Goal: Task Accomplishment & Management: Manage account settings

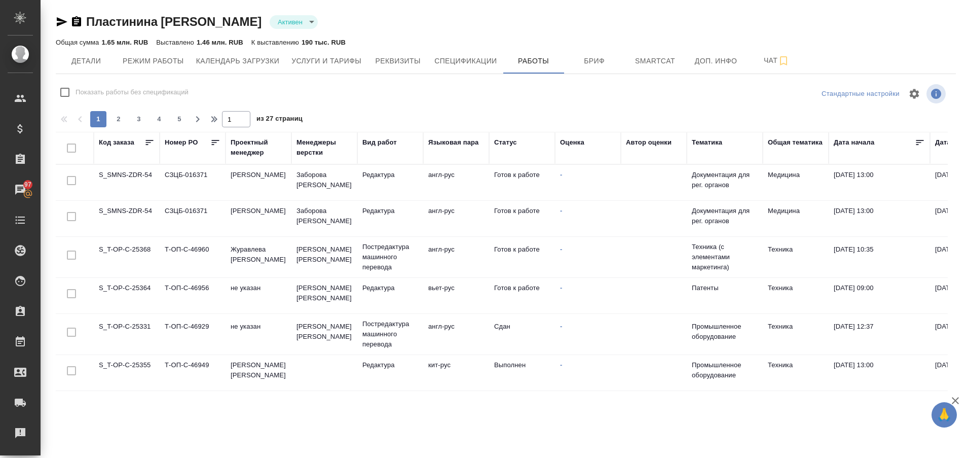
click at [130, 359] on td "S_T-OP-C-25355" at bounding box center [127, 372] width 66 height 35
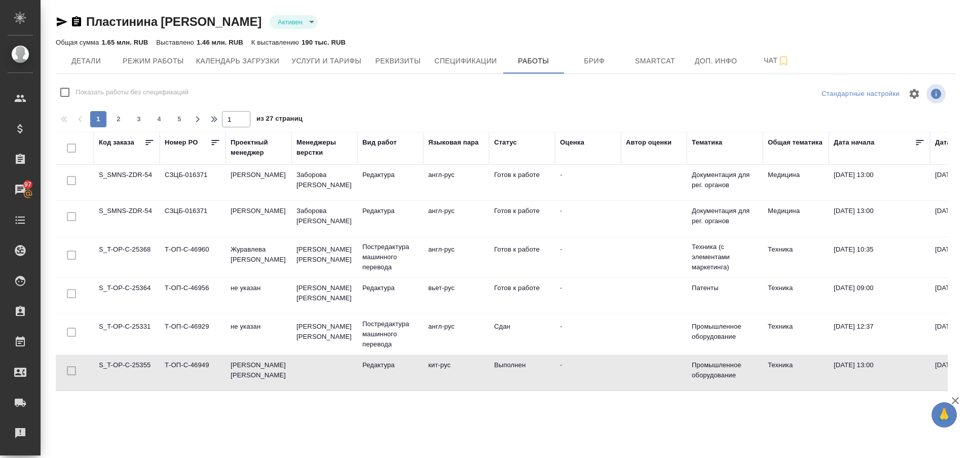
click at [130, 359] on td "S_T-OP-C-25355" at bounding box center [127, 372] width 66 height 35
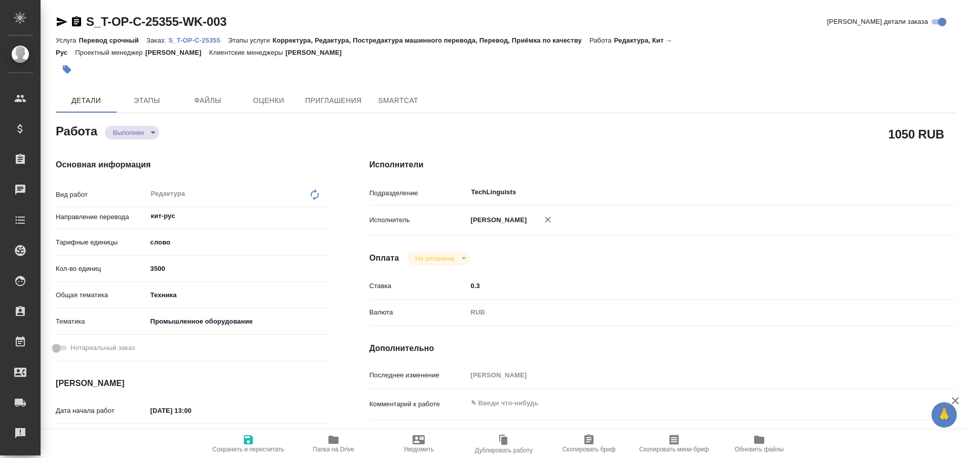
type textarea "x"
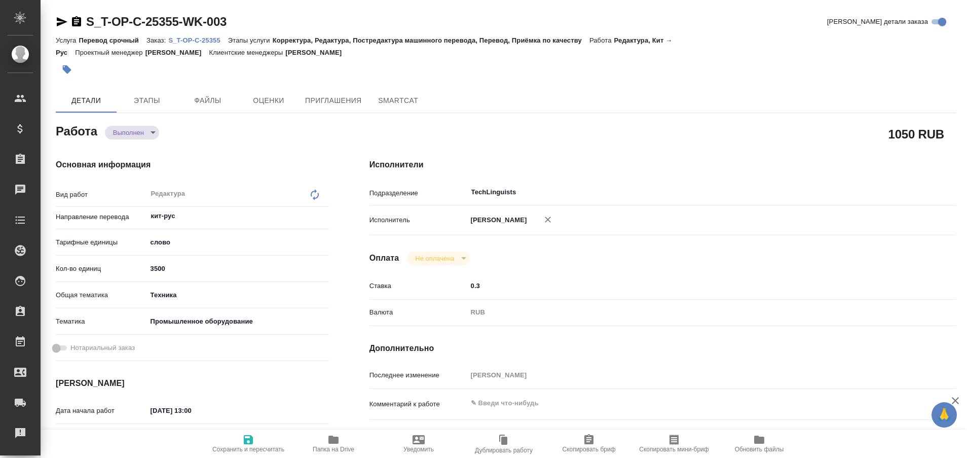
type textarea "x"
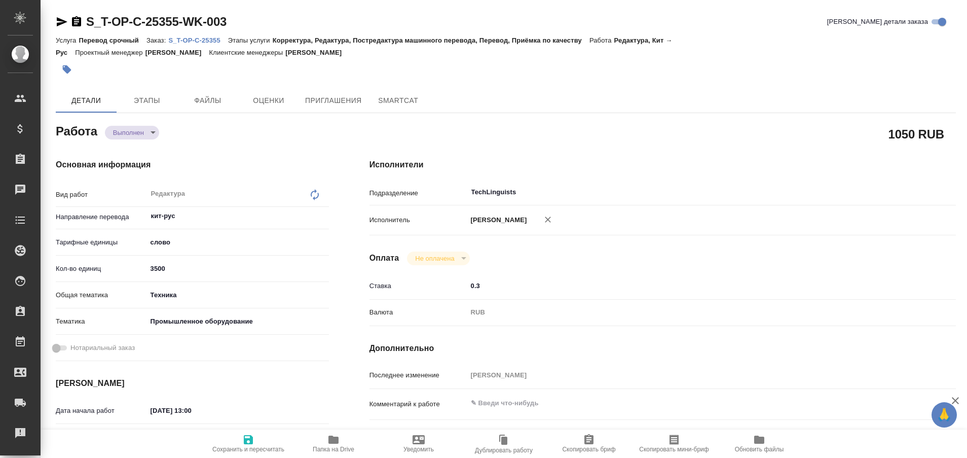
click at [204, 42] on p "S_T-OP-C-25355" at bounding box center [197, 41] width 59 height 8
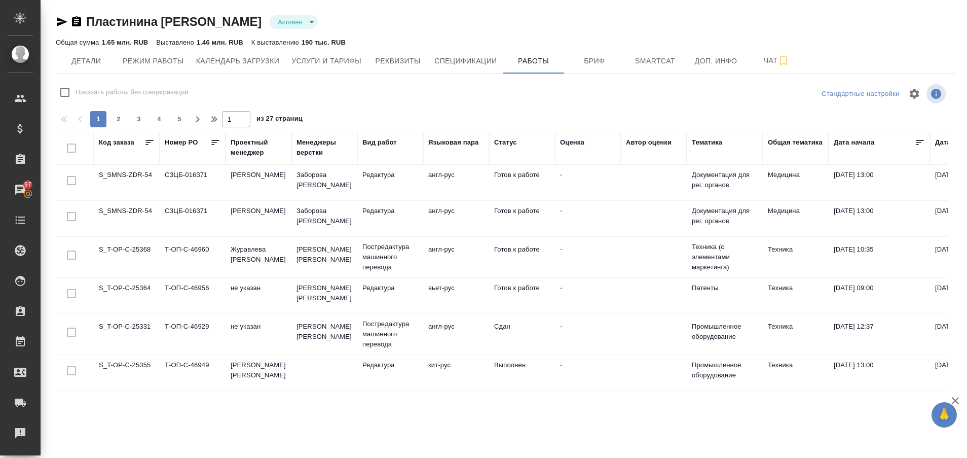
click at [136, 335] on td "S_T-OP-C-25331" at bounding box center [127, 333] width 66 height 35
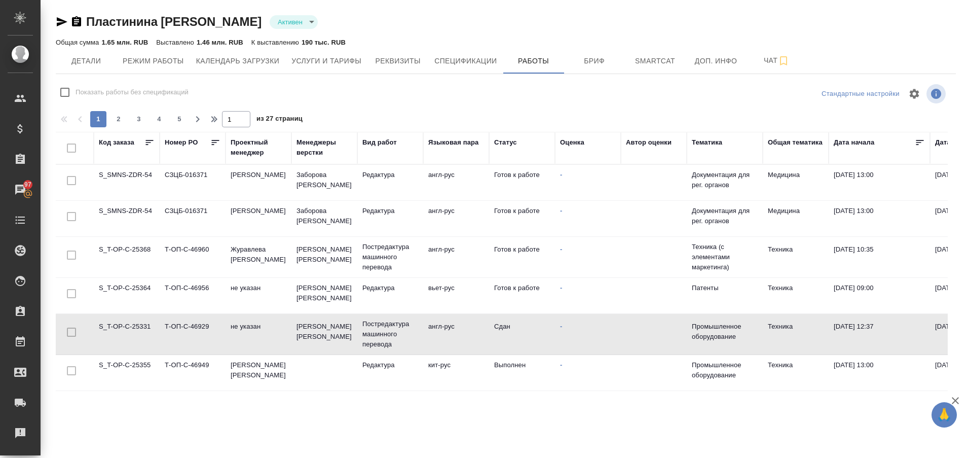
click at [136, 335] on td "S_T-OP-C-25331" at bounding box center [127, 333] width 66 height 35
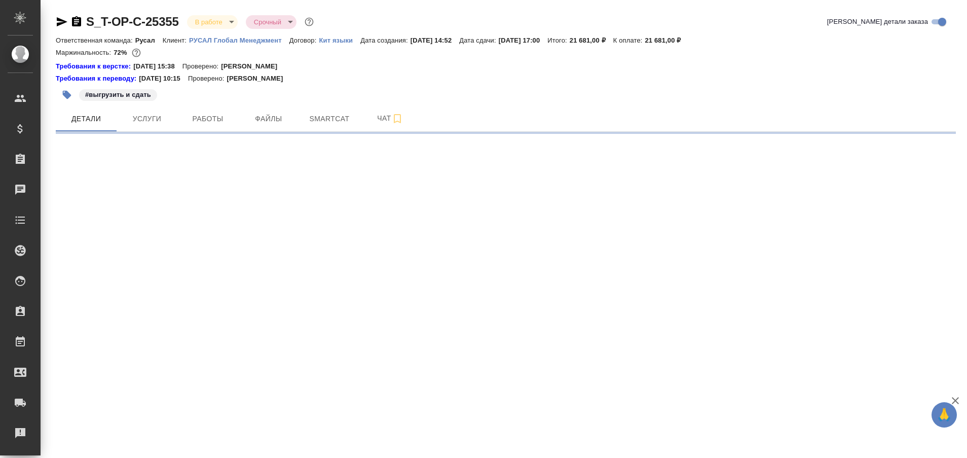
select select "RU"
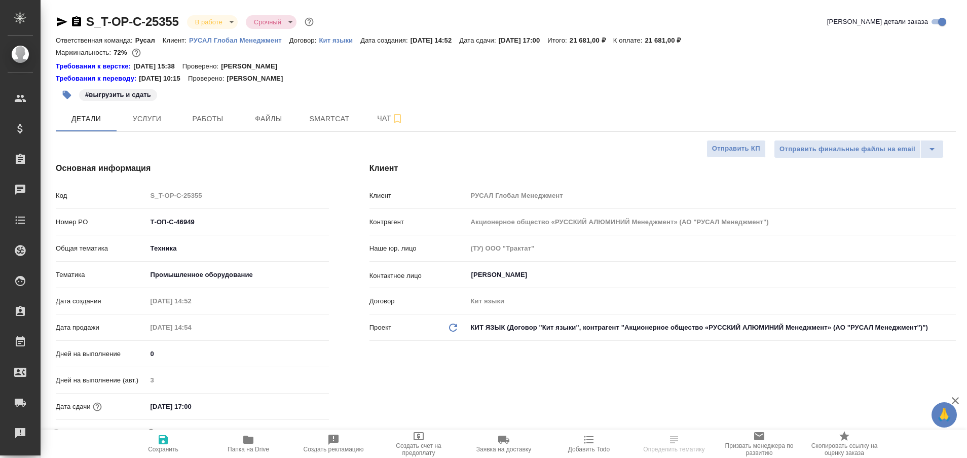
type textarea "x"
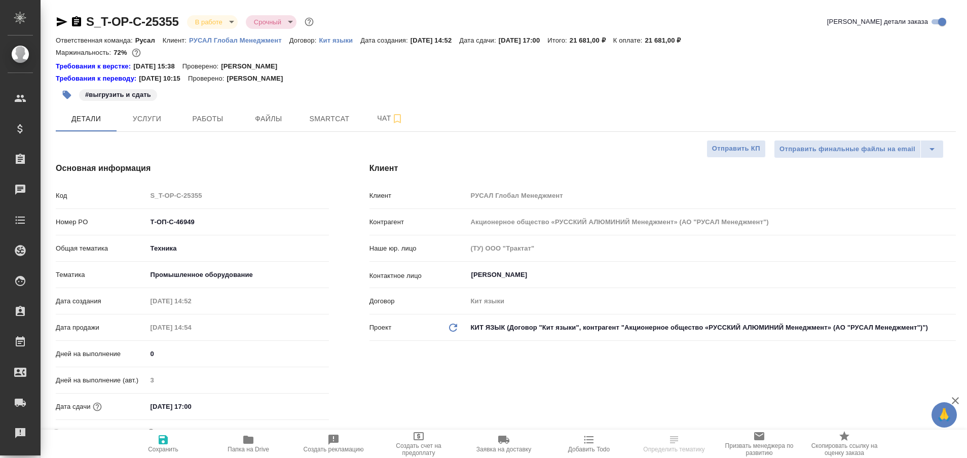
type textarea "x"
click at [197, 123] on span "Работы" at bounding box center [208, 119] width 49 height 13
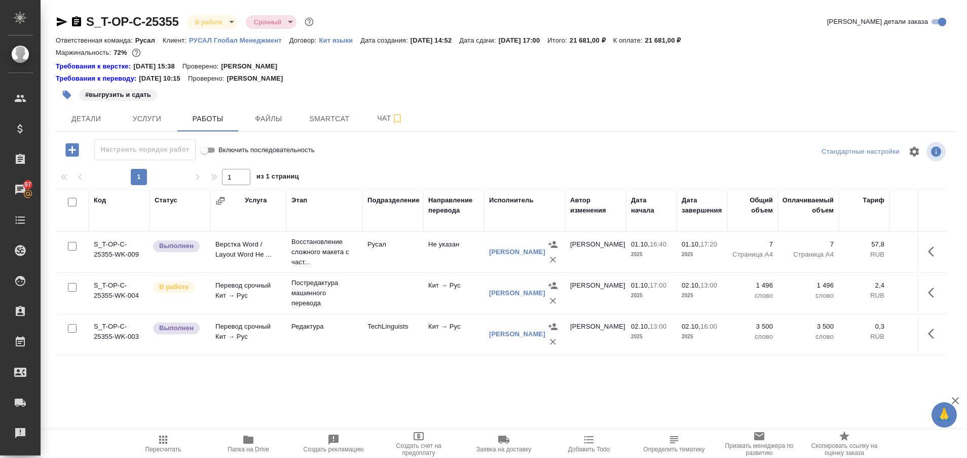
click at [440, 84] on div "#выгрузить и сдать" at bounding box center [356, 95] width 600 height 22
click at [931, 296] on icon "button" at bounding box center [934, 292] width 12 height 12
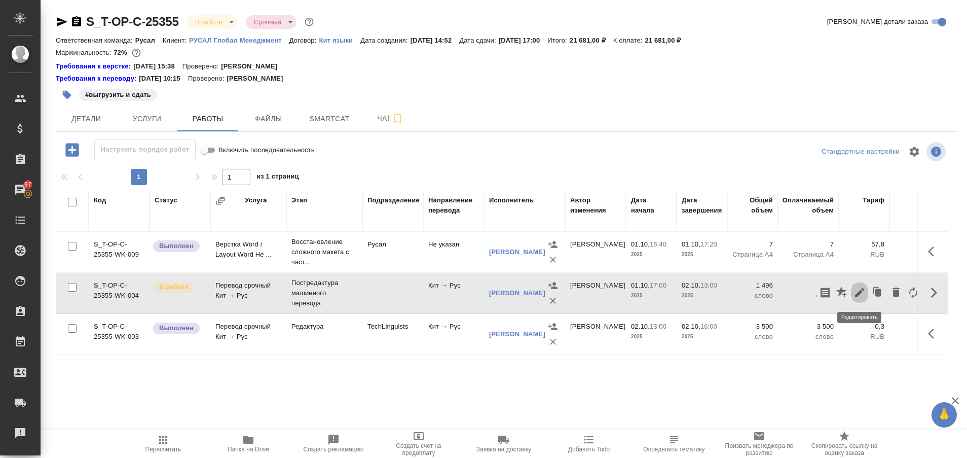
click at [856, 291] on icon "button" at bounding box center [860, 292] width 12 height 12
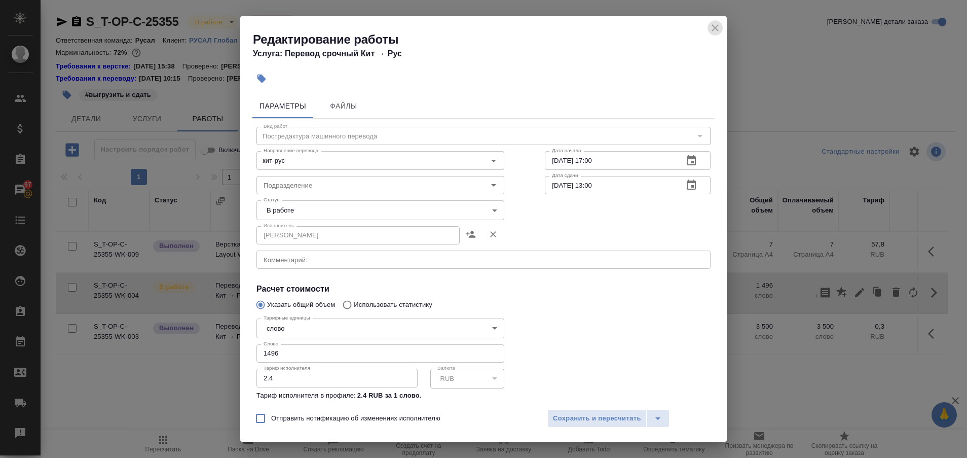
click at [713, 30] on icon "close" at bounding box center [715, 27] width 7 height 7
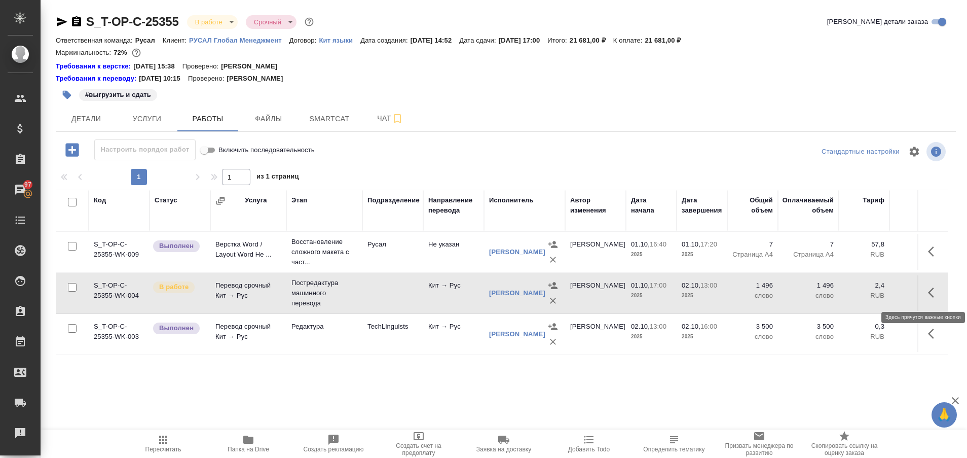
click at [937, 287] on icon "button" at bounding box center [934, 292] width 12 height 12
click at [839, 290] on icon "button" at bounding box center [842, 291] width 10 height 10
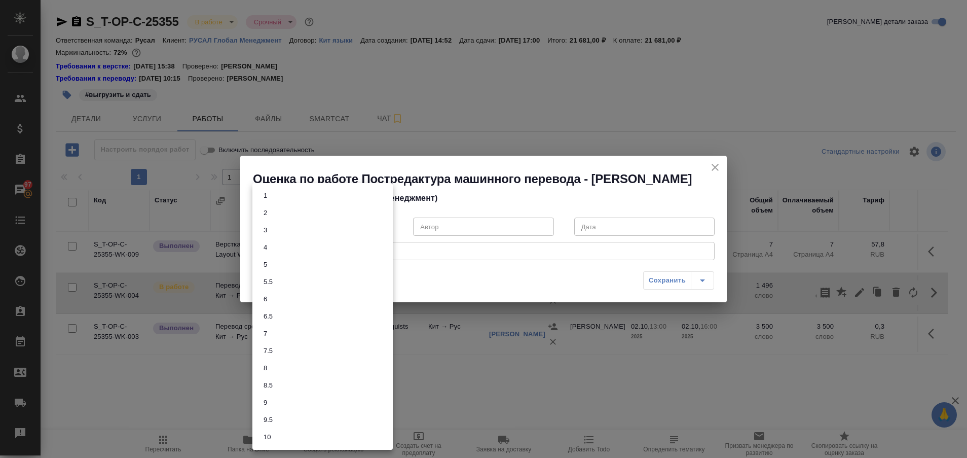
click at [387, 234] on body "🙏 .cls-1 fill:#fff; AWATERA Plastinina Anastasia Клиенты Спецификации Заказы 97…" at bounding box center [483, 229] width 967 height 458
click at [309, 349] on li "7.5" at bounding box center [323, 350] width 140 height 17
type input "7.5"
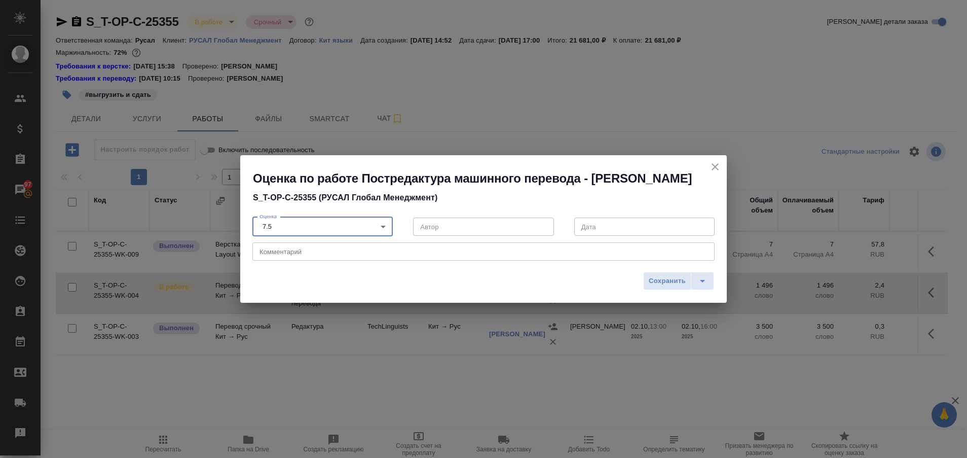
click at [325, 256] on textarea at bounding box center [484, 252] width 448 height 8
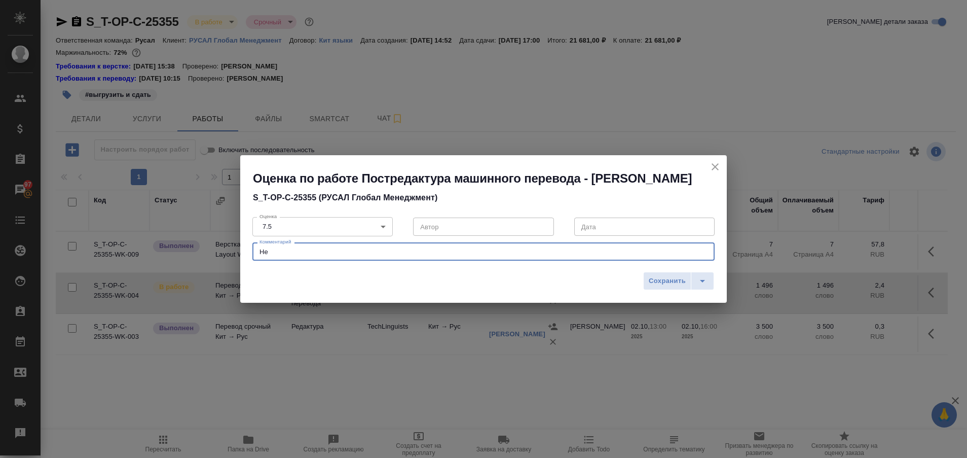
type textarea "Н"
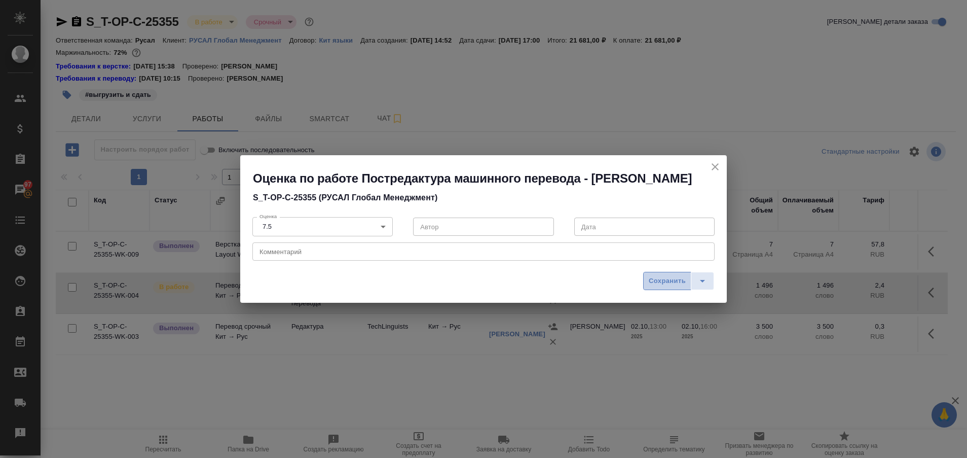
click at [656, 287] on span "Сохранить" at bounding box center [667, 281] width 37 height 12
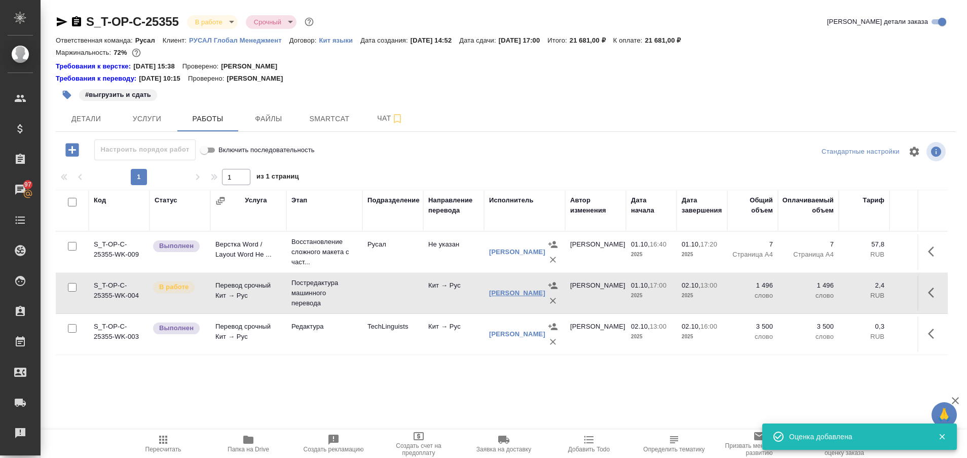
click at [512, 294] on link "Босенко Анна Андреевна" at bounding box center [517, 293] width 56 height 8
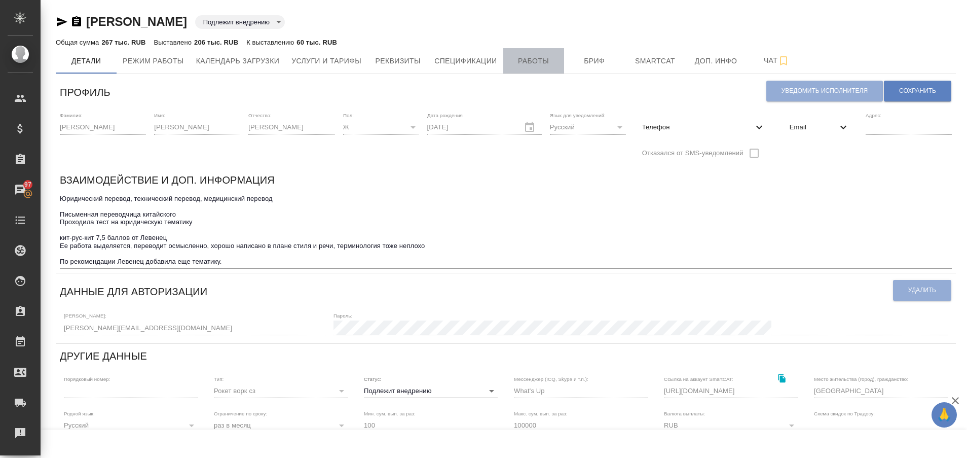
click at [522, 66] on span "Работы" at bounding box center [534, 61] width 49 height 13
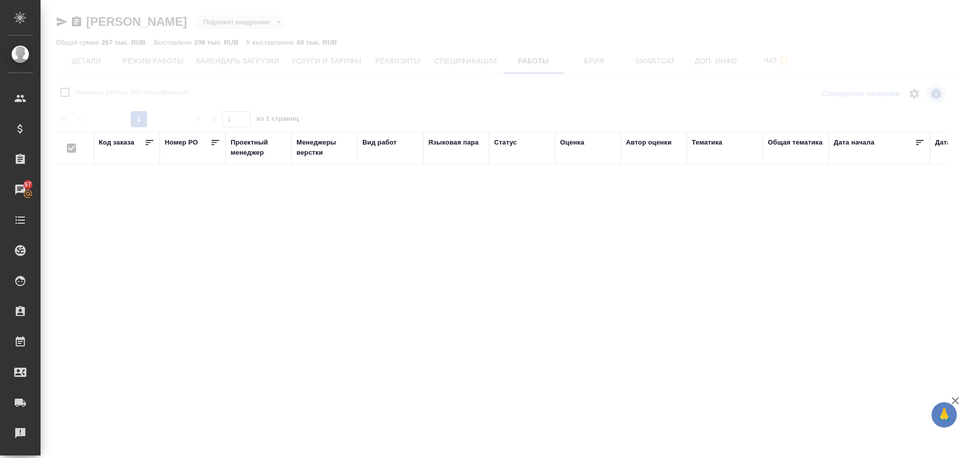
checkbox input "false"
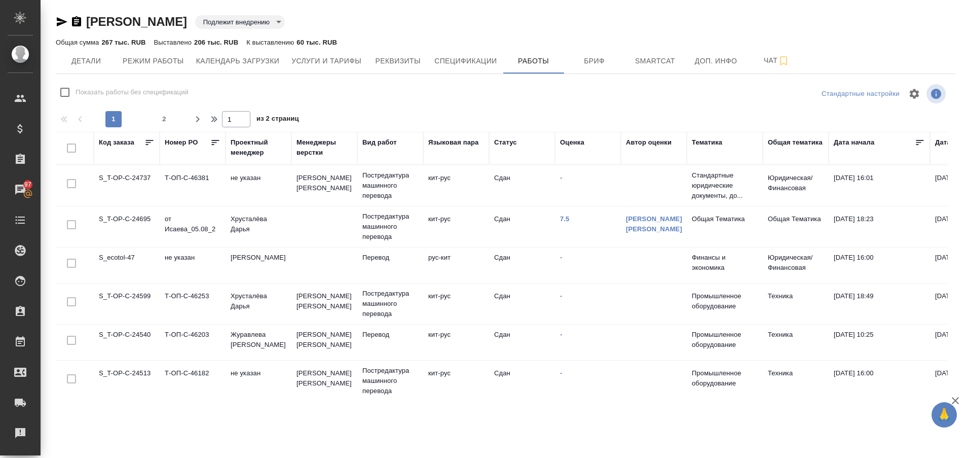
scroll to position [793, 0]
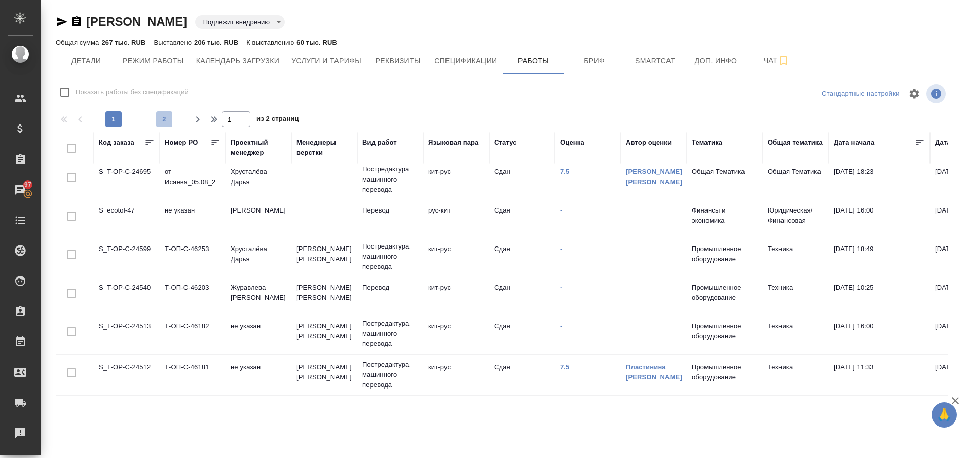
click at [163, 121] on span "2" at bounding box center [164, 119] width 16 height 10
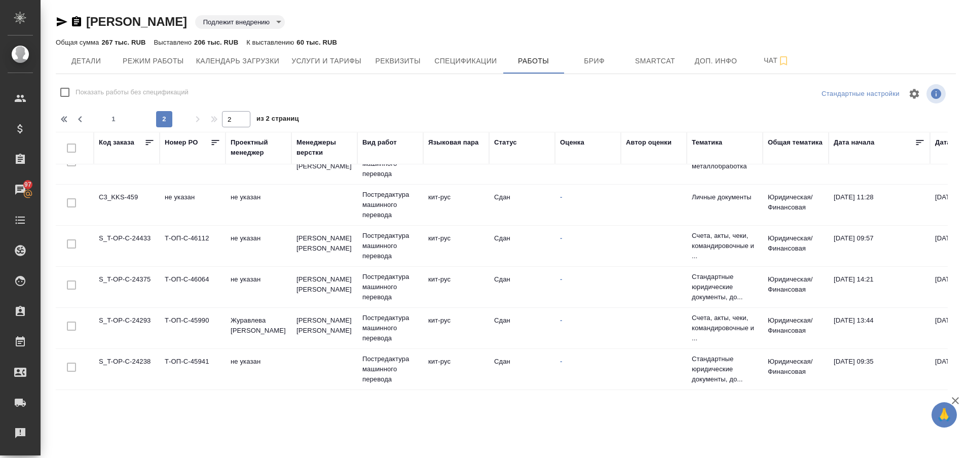
scroll to position [0, 0]
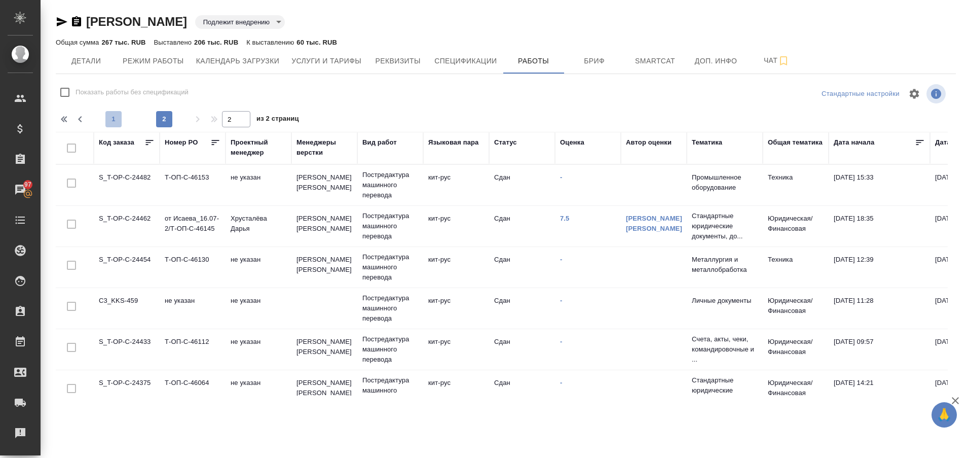
click at [113, 117] on span "1" at bounding box center [113, 119] width 16 height 10
type input "1"
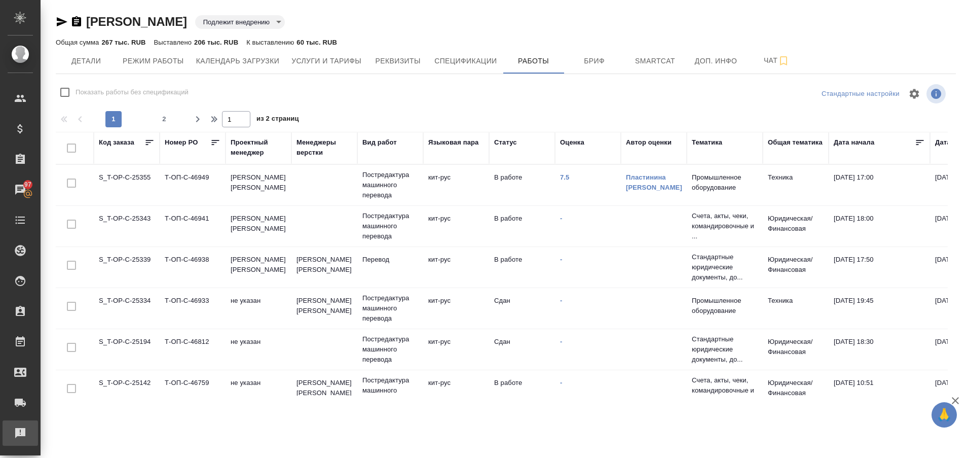
click at [16, 443] on link "Рекламации" at bounding box center [20, 432] width 35 height 25
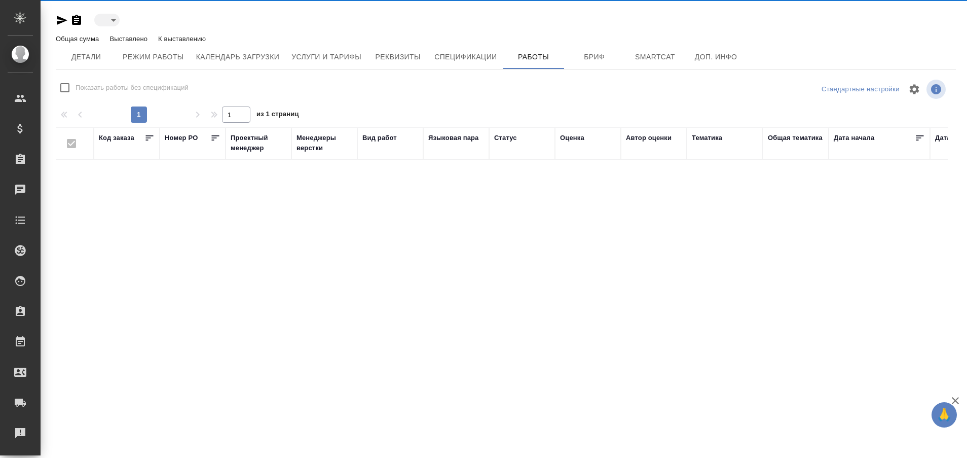
type input "toBeImplemented"
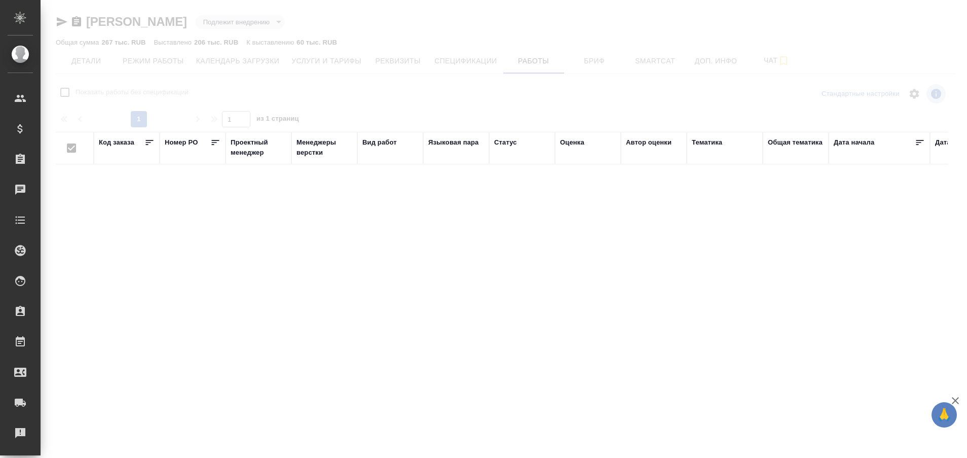
checkbox input "false"
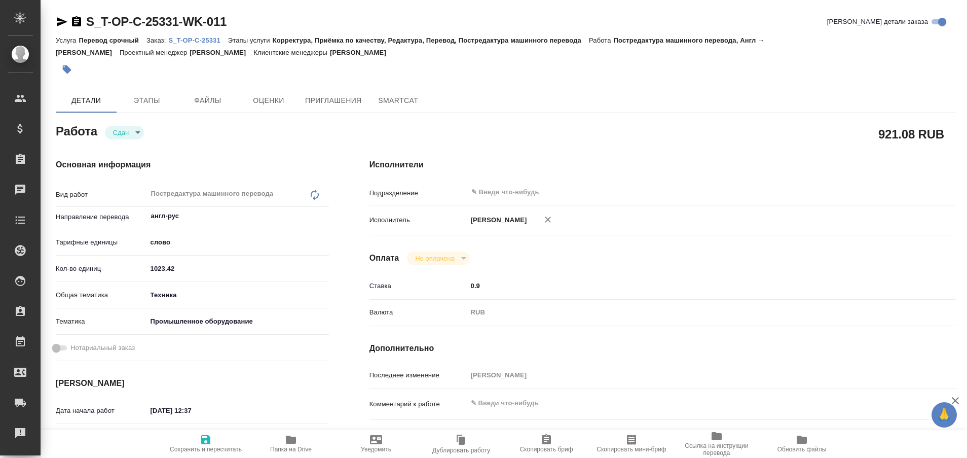
type textarea "x"
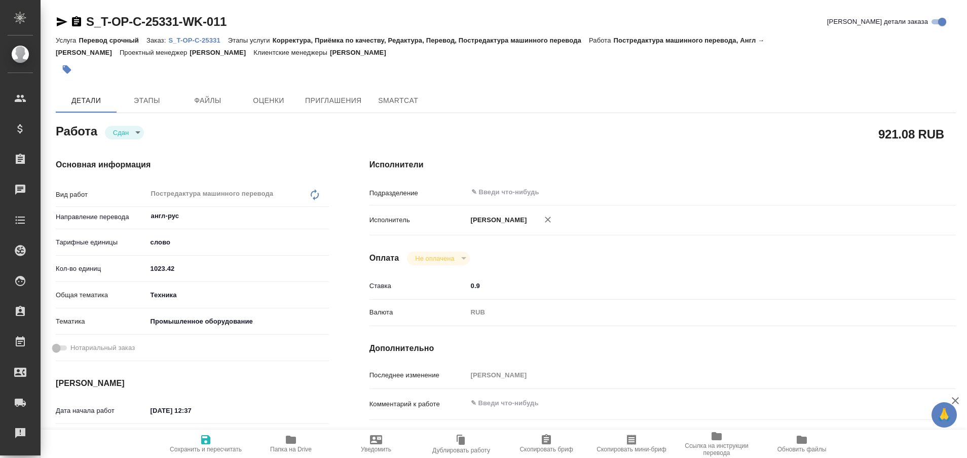
type textarea "x"
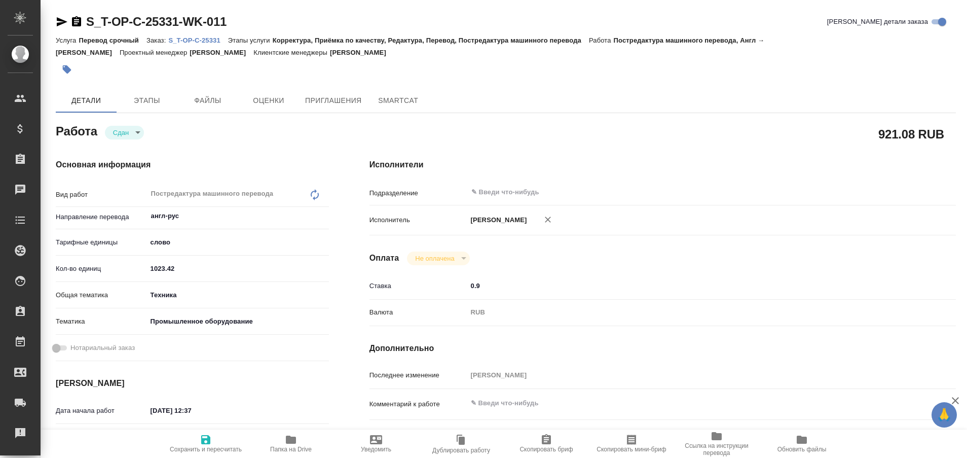
type textarea "x"
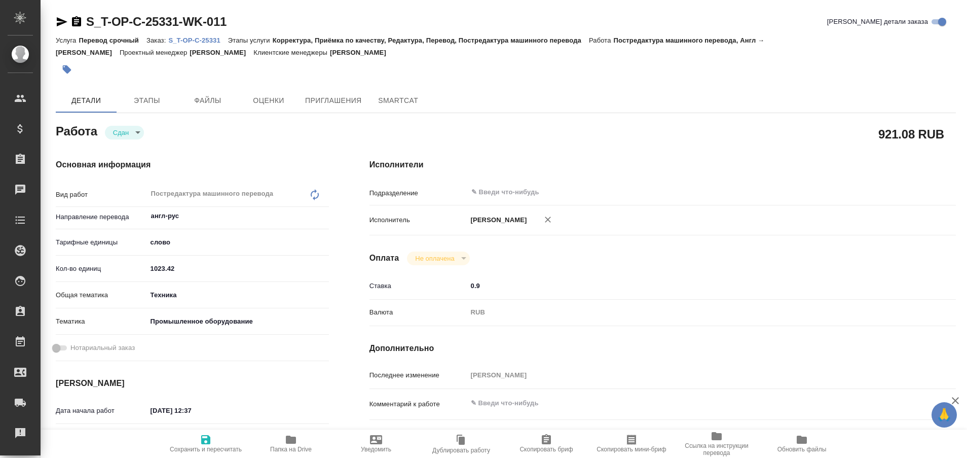
type textarea "x"
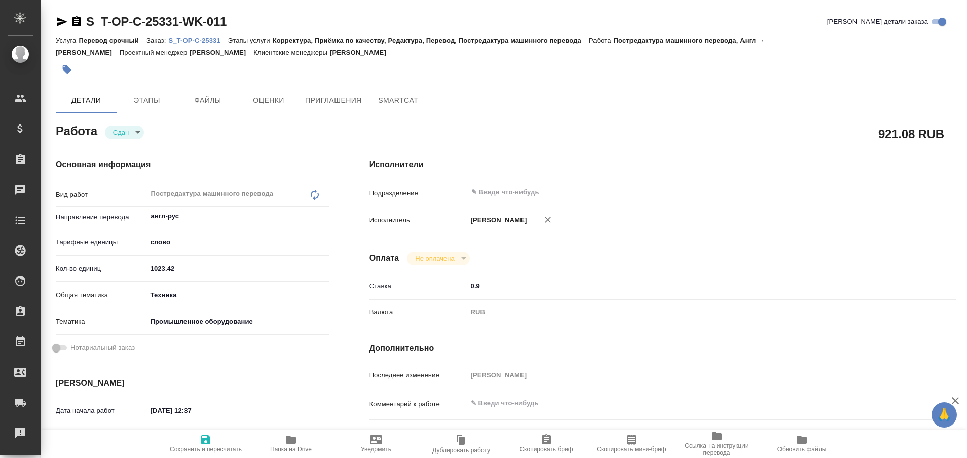
click at [212, 42] on p "S_T-OP-C-25331" at bounding box center [197, 41] width 59 height 8
type textarea "x"
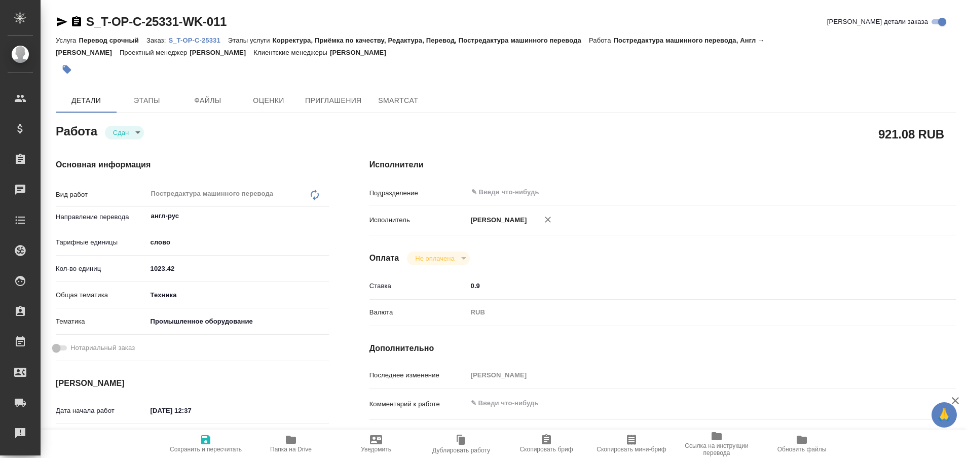
type textarea "x"
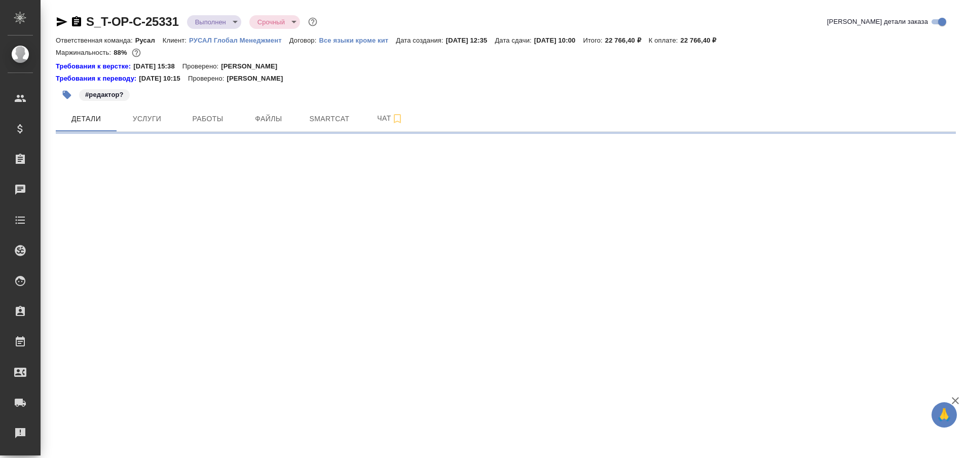
select select "RU"
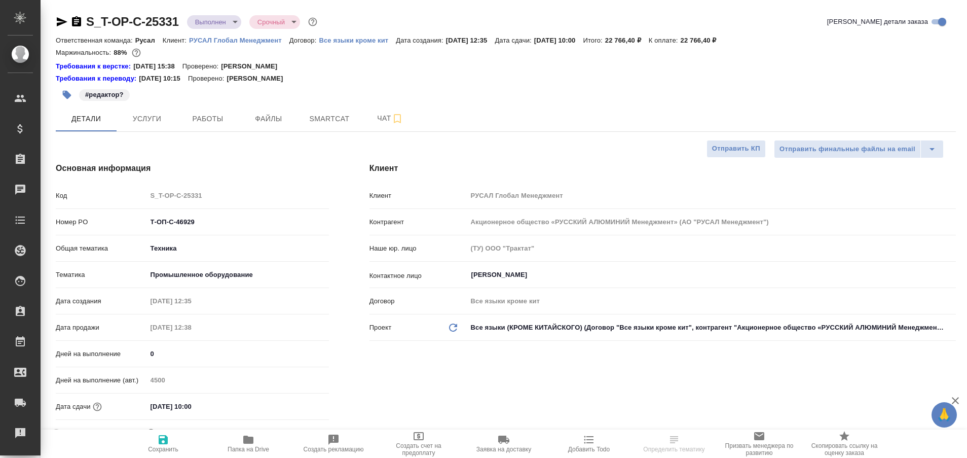
type textarea "x"
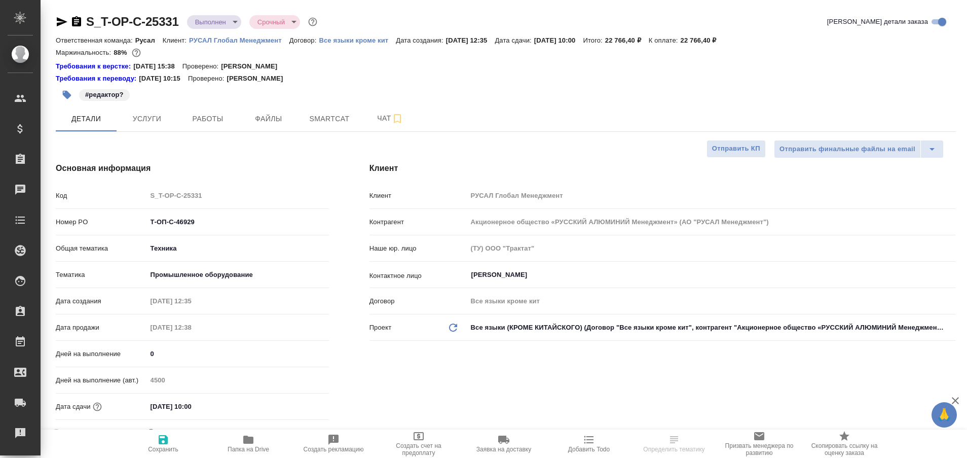
type textarea "x"
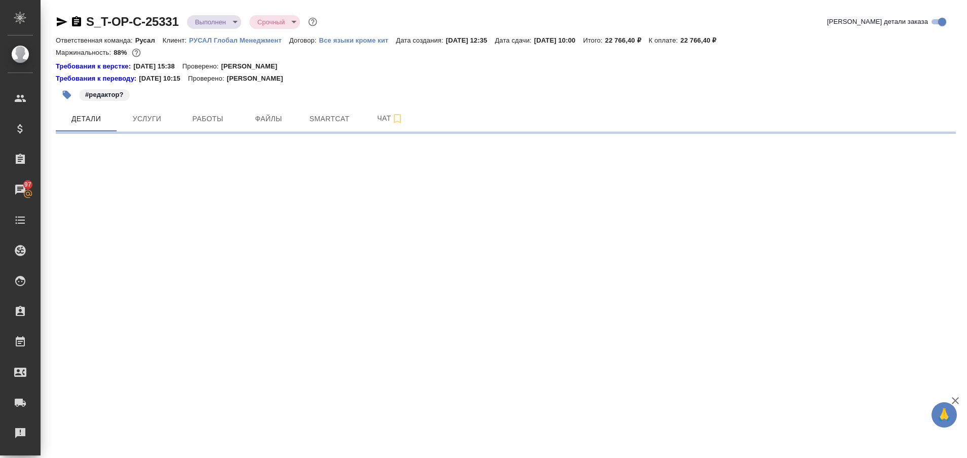
select select "RU"
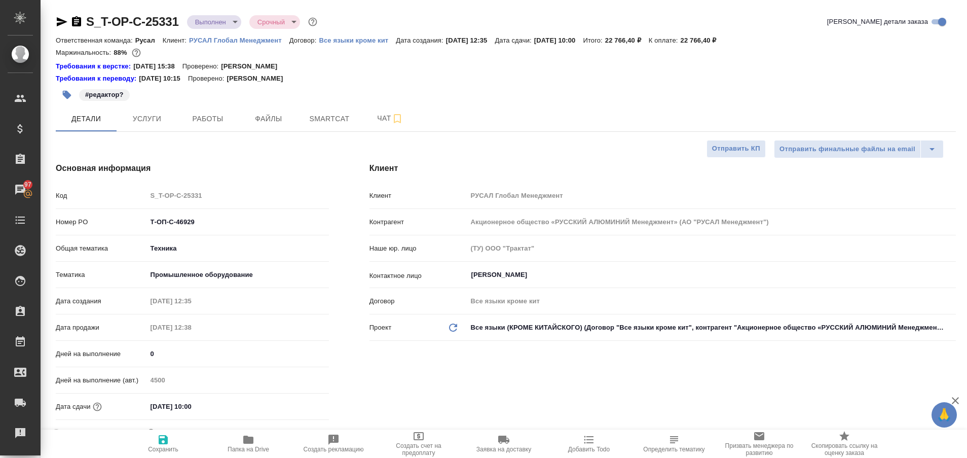
type textarea "x"
click at [192, 129] on button "Работы" at bounding box center [207, 118] width 61 height 25
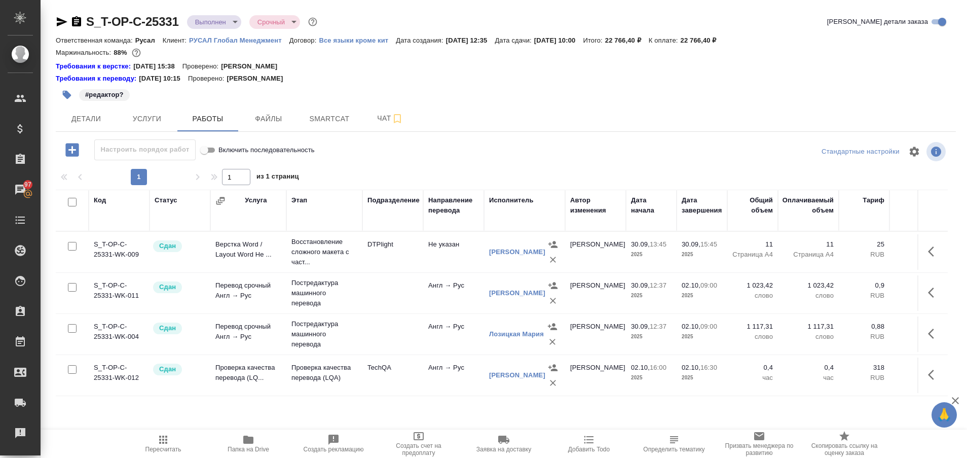
scroll to position [0, 256]
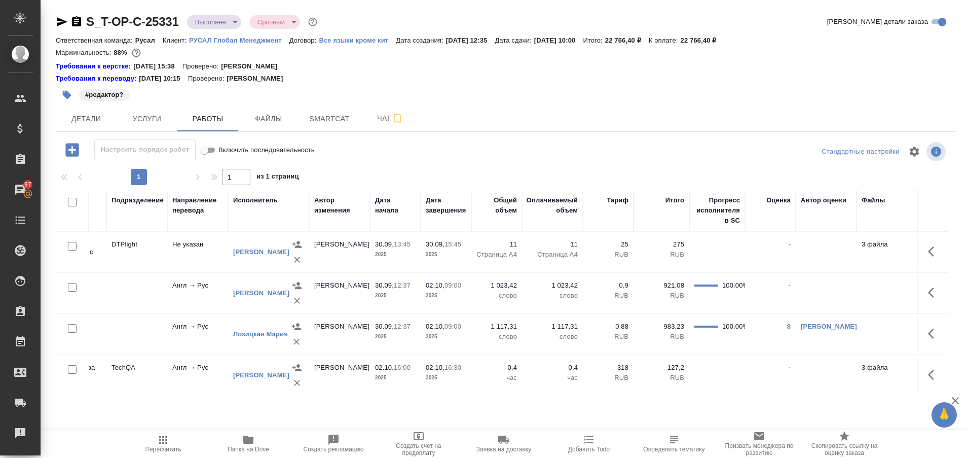
click at [792, 326] on td "8" at bounding box center [770, 333] width 51 height 35
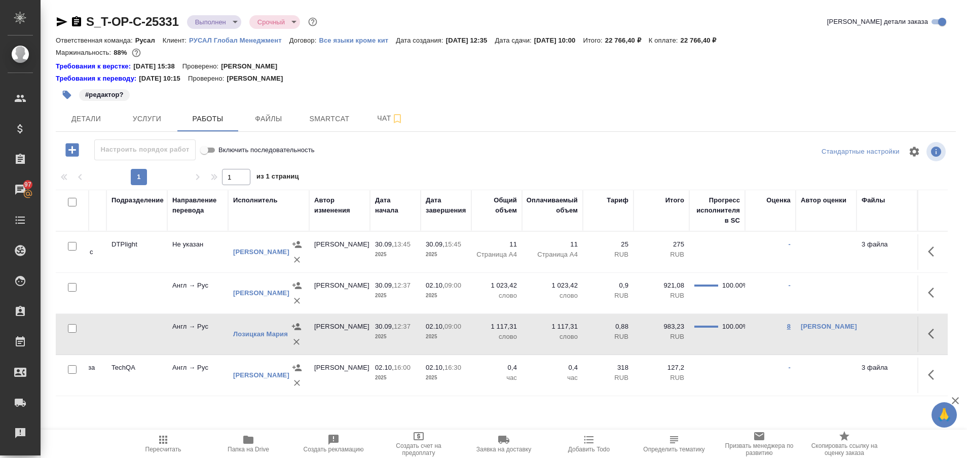
click at [788, 326] on link "8" at bounding box center [789, 326] width 4 height 8
click at [385, 119] on span "Чат" at bounding box center [390, 118] width 49 height 13
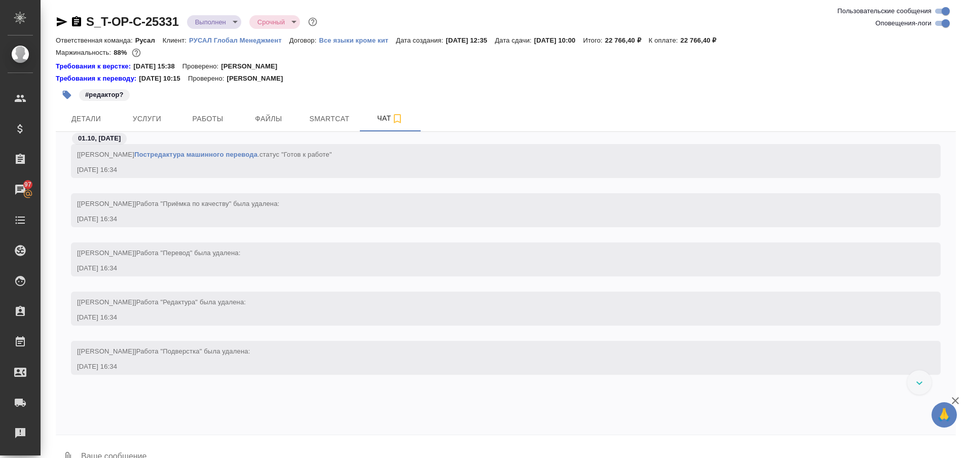
scroll to position [5314, 0]
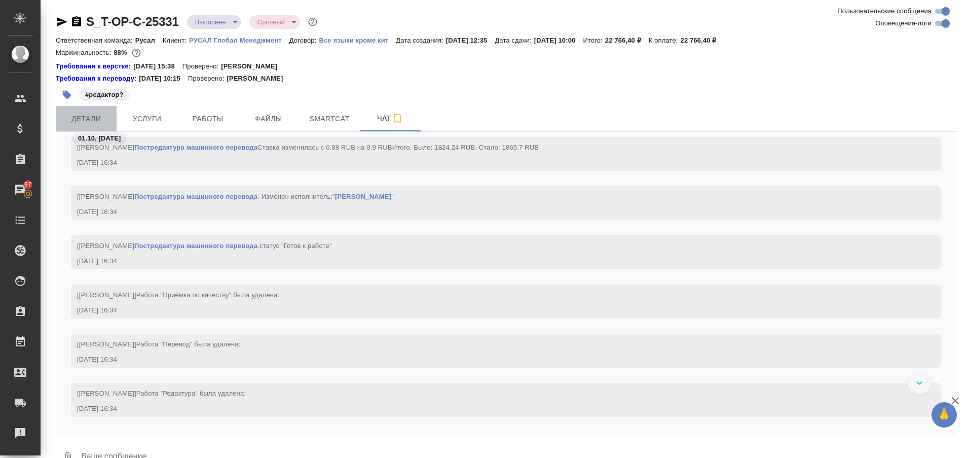
click at [86, 118] on span "Детали" at bounding box center [86, 119] width 49 height 13
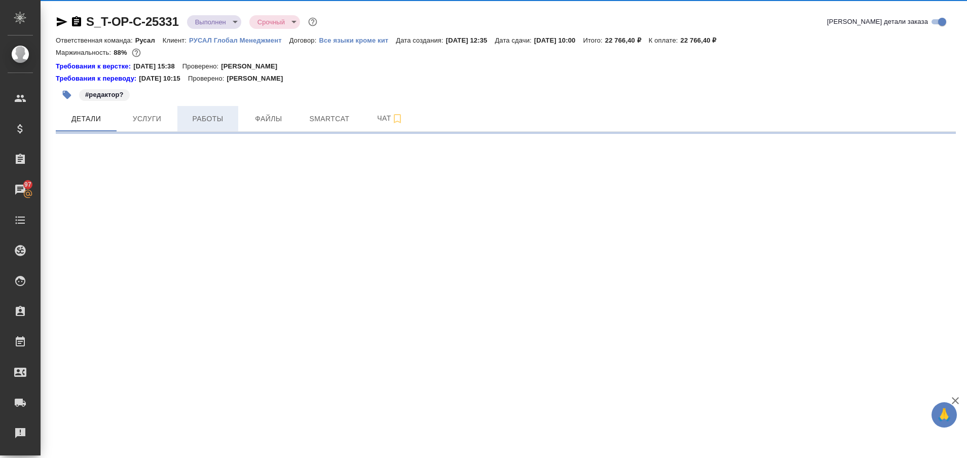
select select "RU"
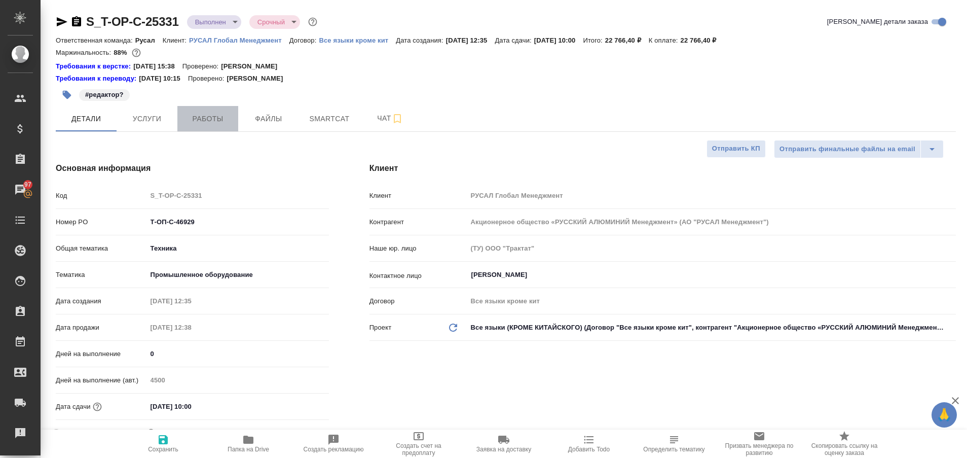
type textarea "x"
click at [217, 119] on span "Работы" at bounding box center [208, 119] width 49 height 13
type input "Авдеенко Кирилл"
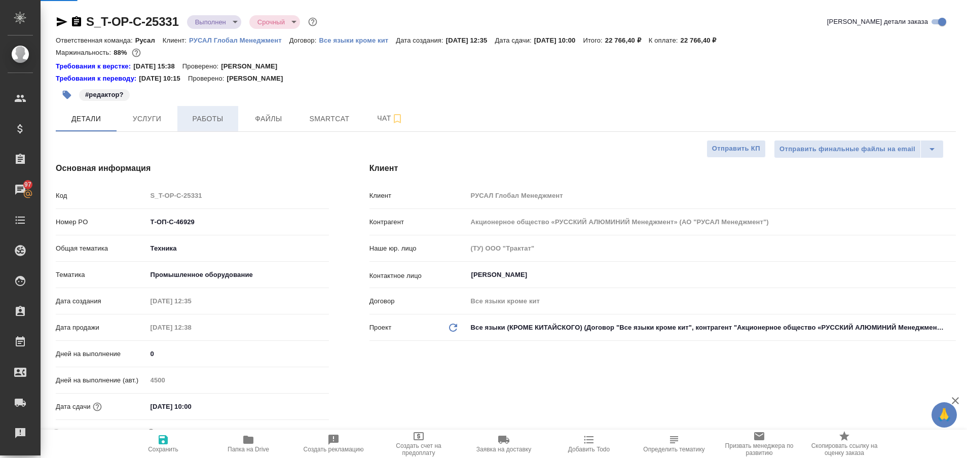
type input "Журавлева Александра"
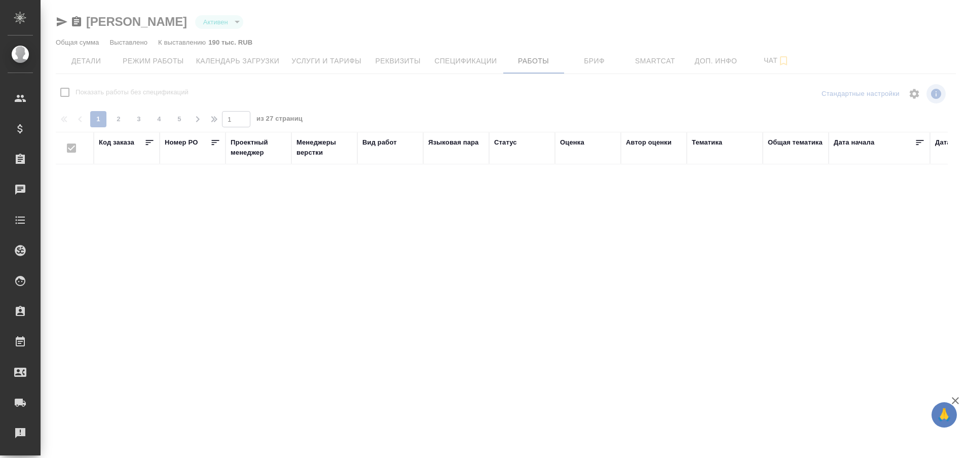
checkbox input "false"
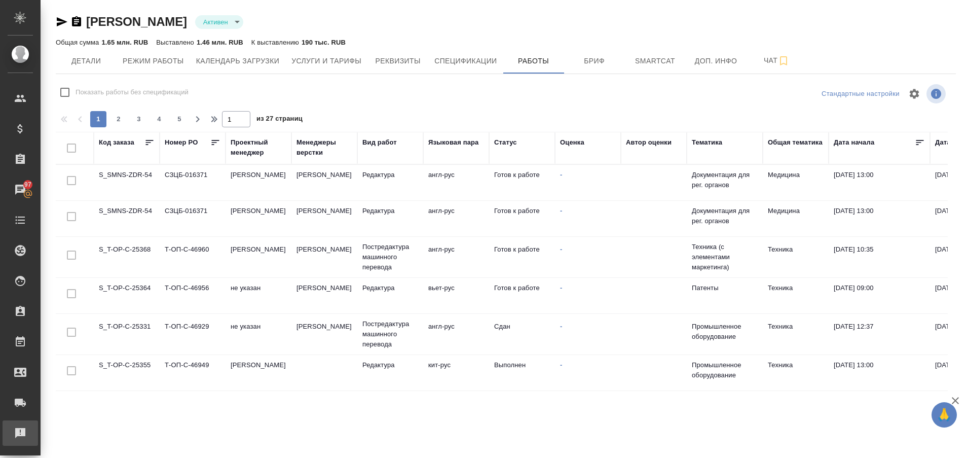
click at [20, 428] on div "Рекламации" at bounding box center [7, 432] width 25 height 15
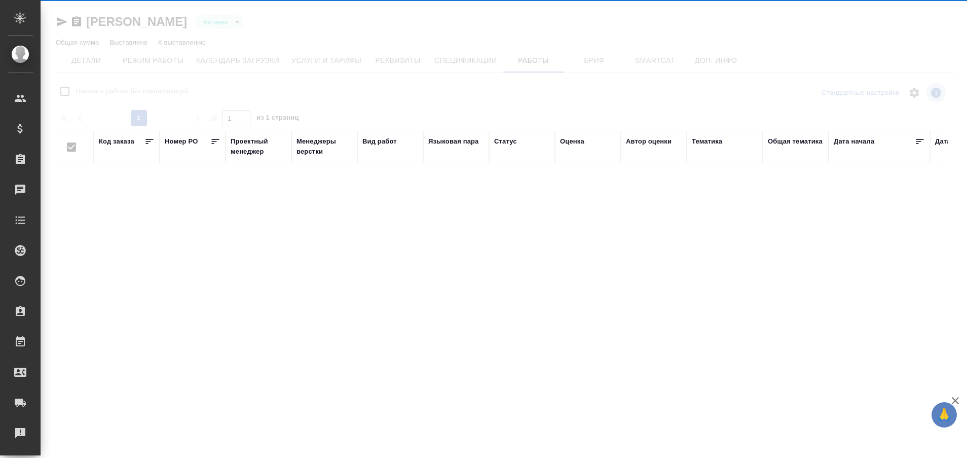
type input "active"
checkbox input "false"
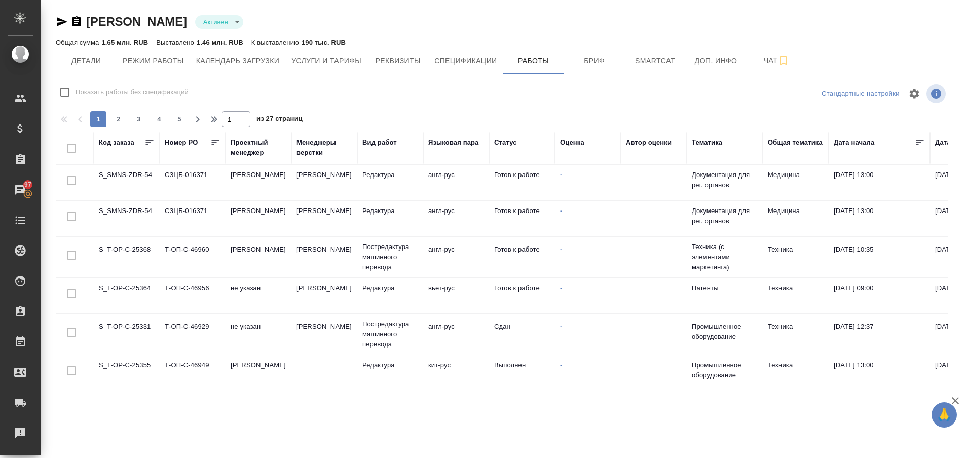
click at [126, 330] on td "S_T-OP-C-25331" at bounding box center [127, 333] width 66 height 35
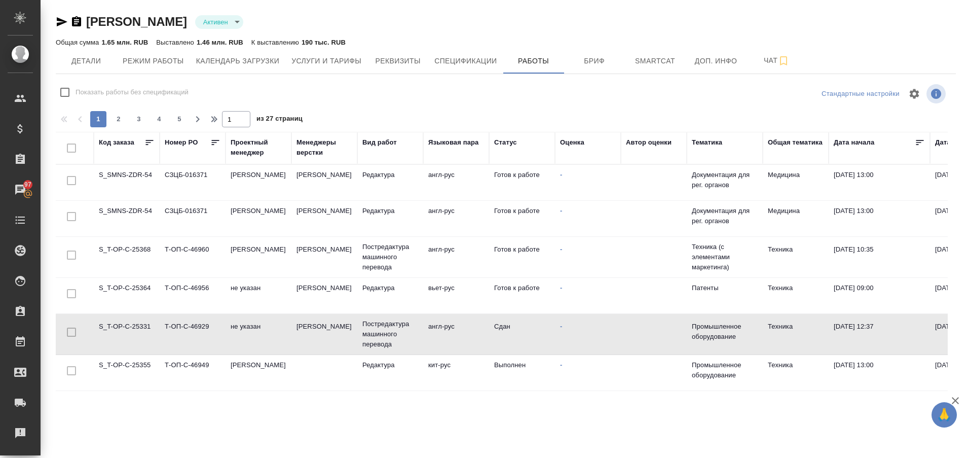
click at [126, 330] on td "S_T-OP-C-25331" at bounding box center [127, 333] width 66 height 35
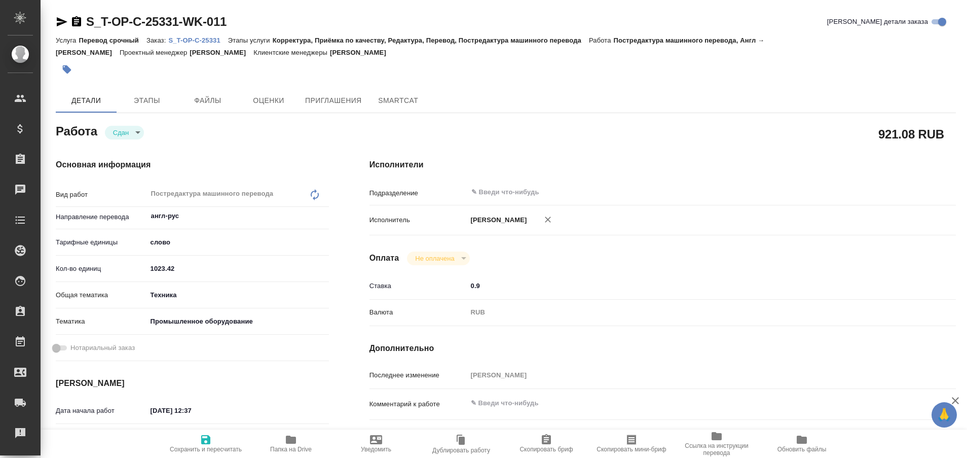
type textarea "x"
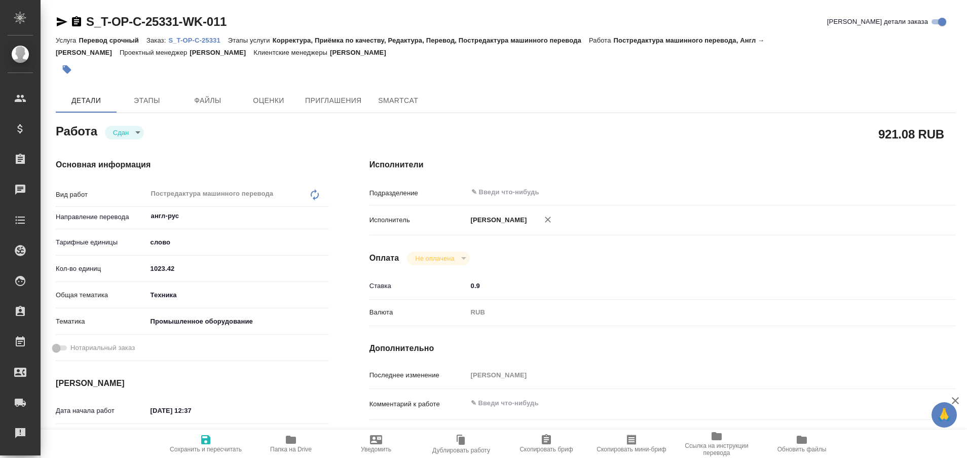
type textarea "x"
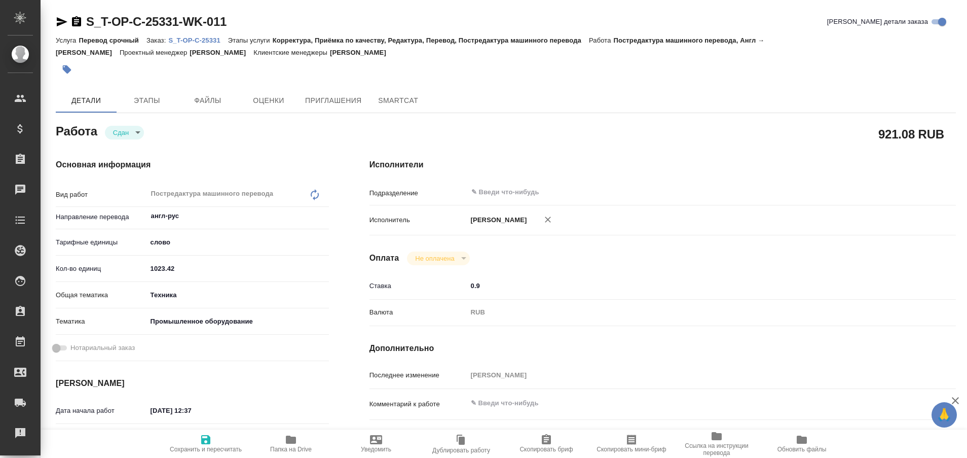
type textarea "x"
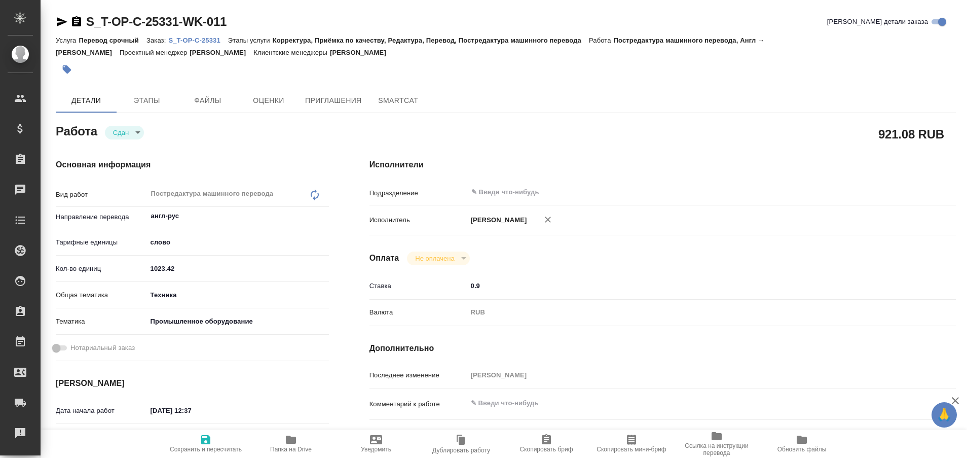
click at [208, 40] on p "S_T-OP-C-25331" at bounding box center [197, 41] width 59 height 8
type textarea "x"
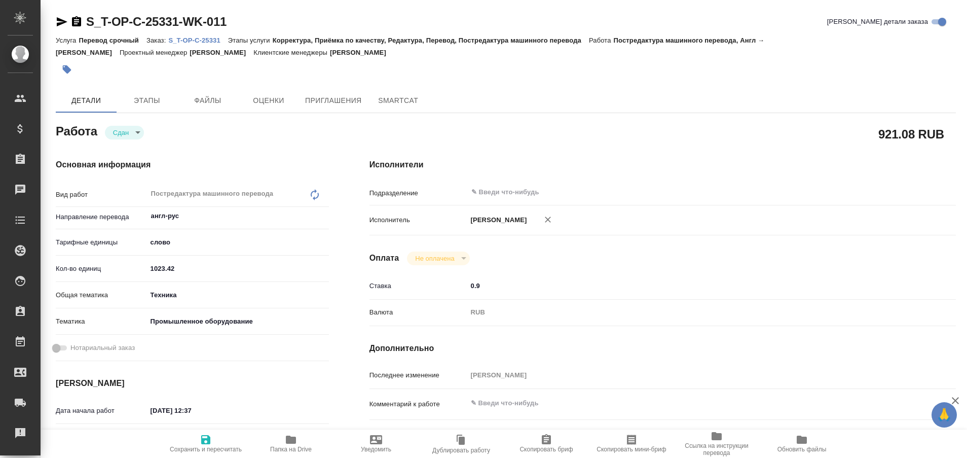
type textarea "x"
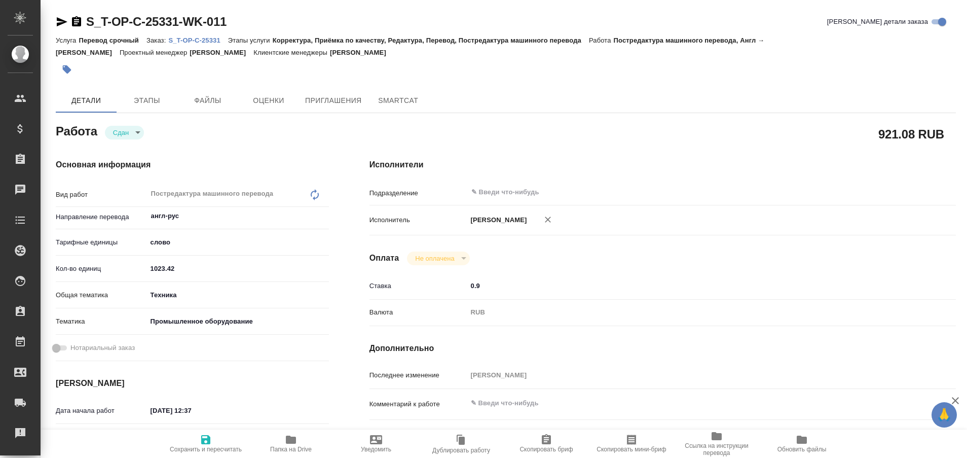
type textarea "x"
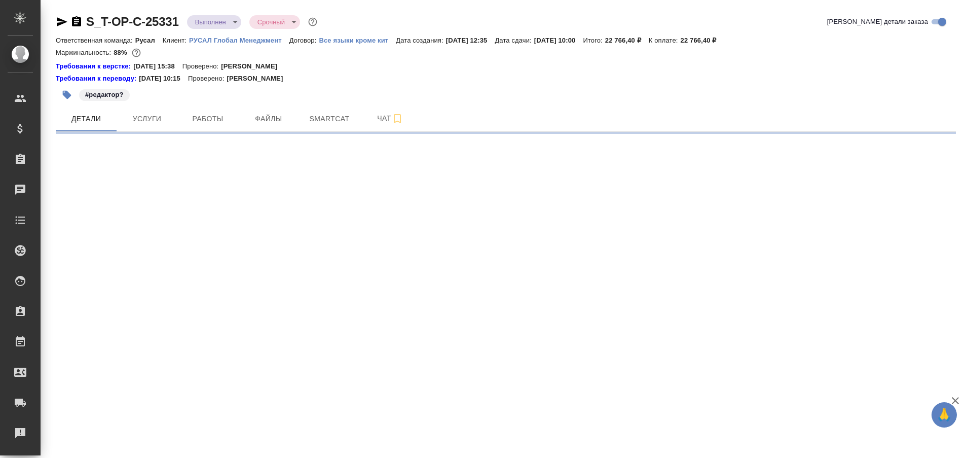
select select "RU"
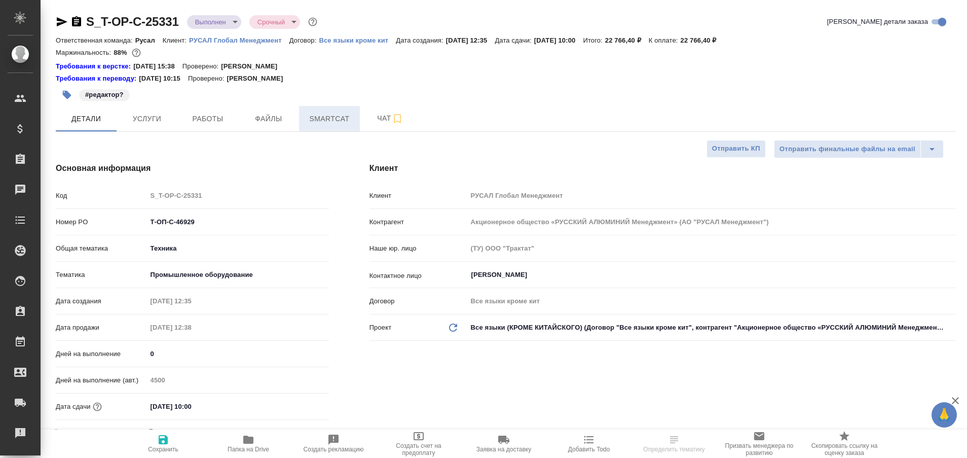
type textarea "x"
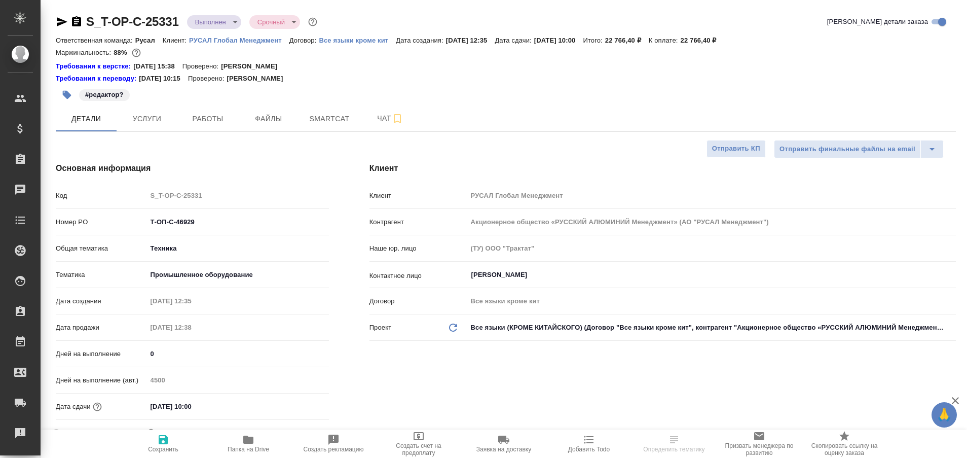
type textarea "x"
click at [221, 119] on span "Работы" at bounding box center [208, 119] width 49 height 13
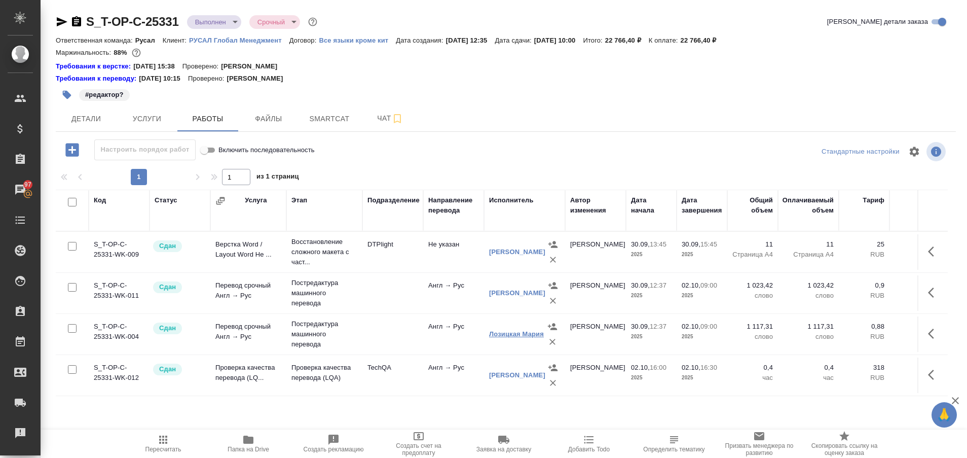
click at [500, 335] on link "Лозицкая Мария" at bounding box center [516, 334] width 55 height 8
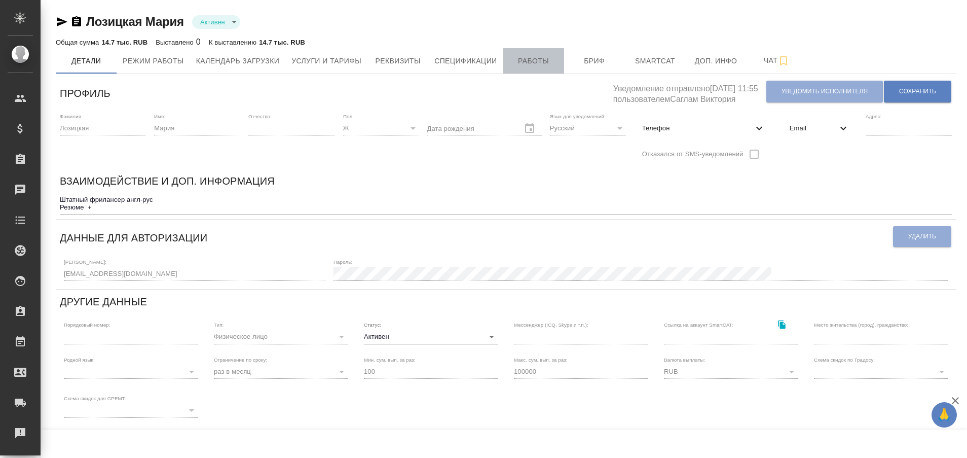
click at [531, 59] on span "Работы" at bounding box center [534, 61] width 49 height 13
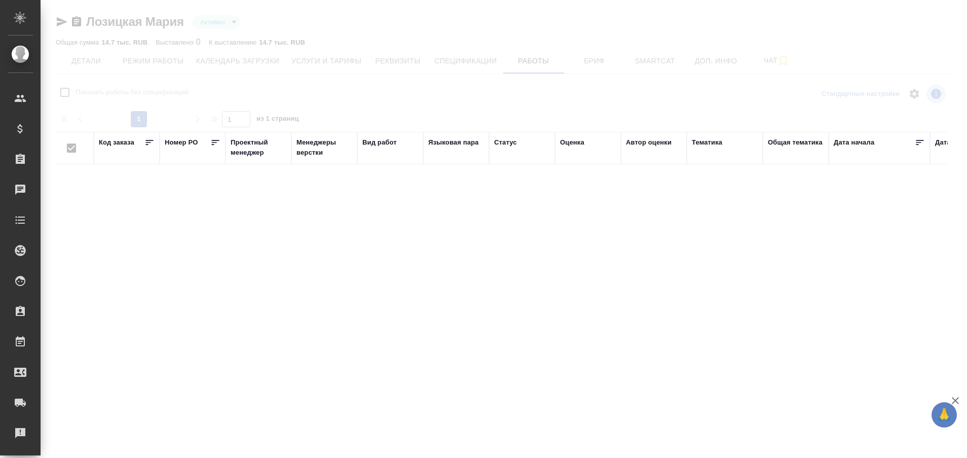
checkbox input "false"
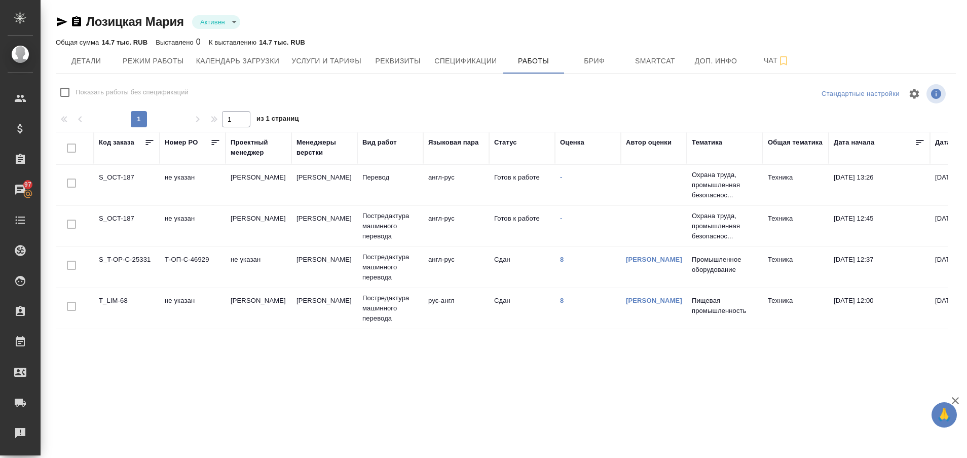
click at [121, 181] on td "S_OCT-187" at bounding box center [127, 184] width 66 height 35
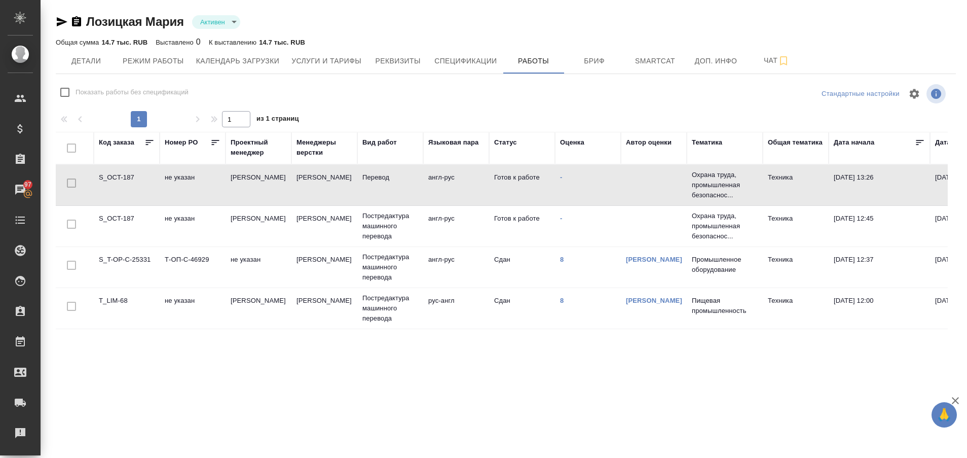
click at [121, 181] on td "S_OCT-187" at bounding box center [127, 184] width 66 height 35
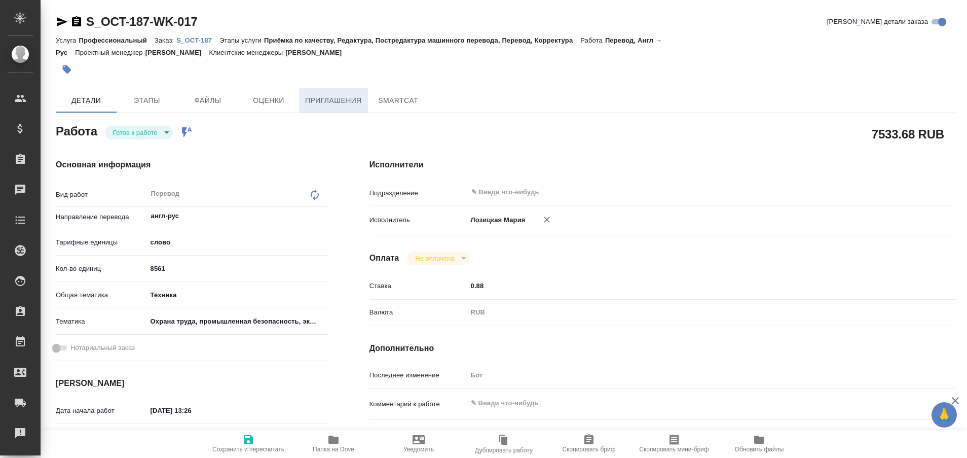
type textarea "x"
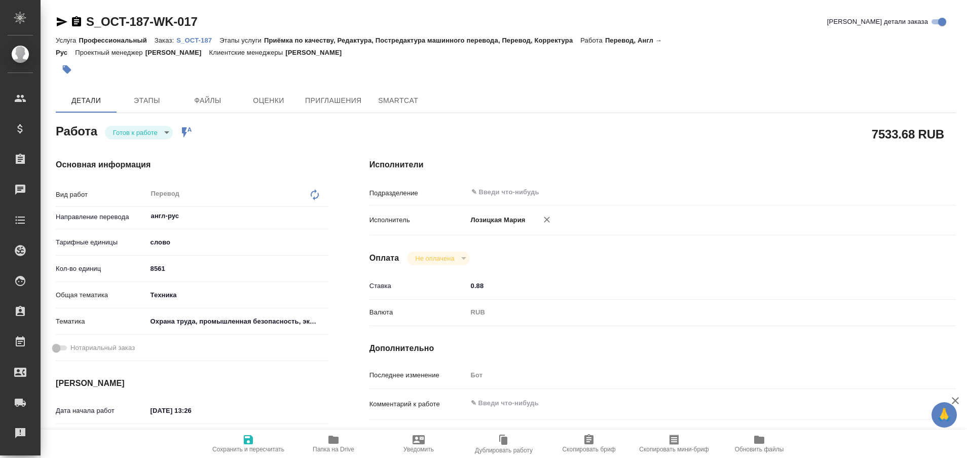
type textarea "x"
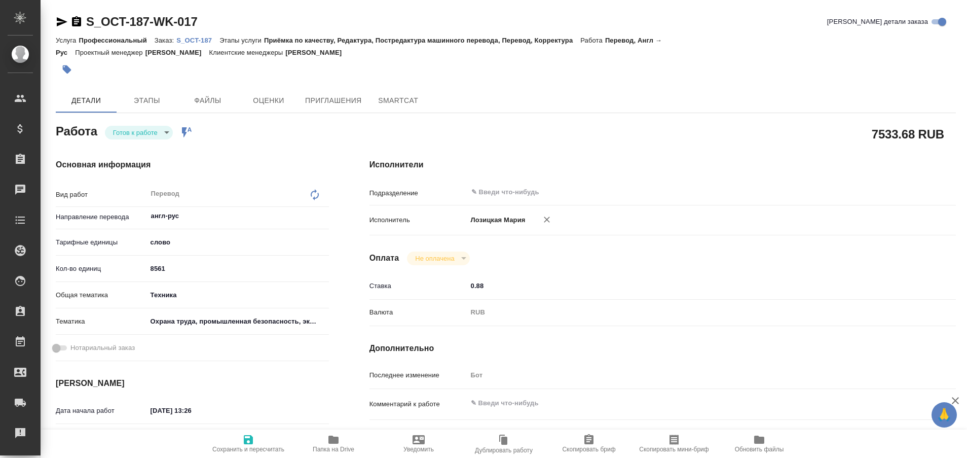
click at [198, 38] on p "S_OCT-187" at bounding box center [197, 41] width 43 height 8
type textarea "x"
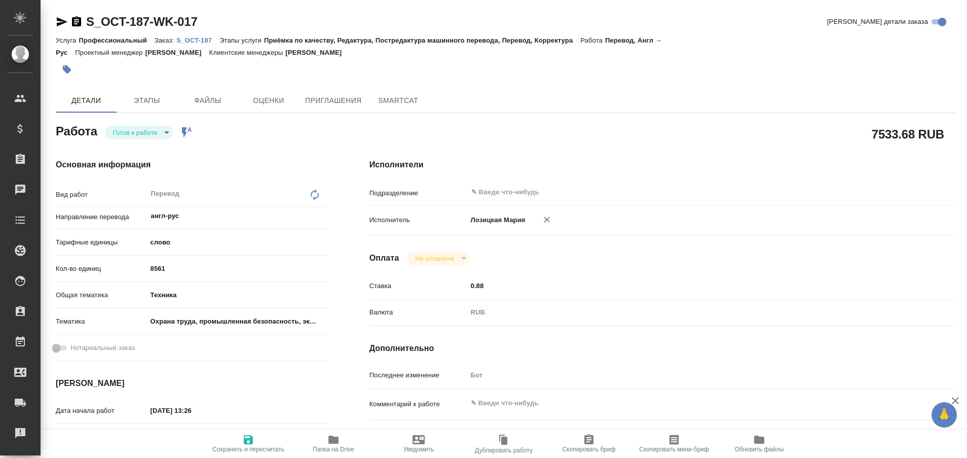
type textarea "x"
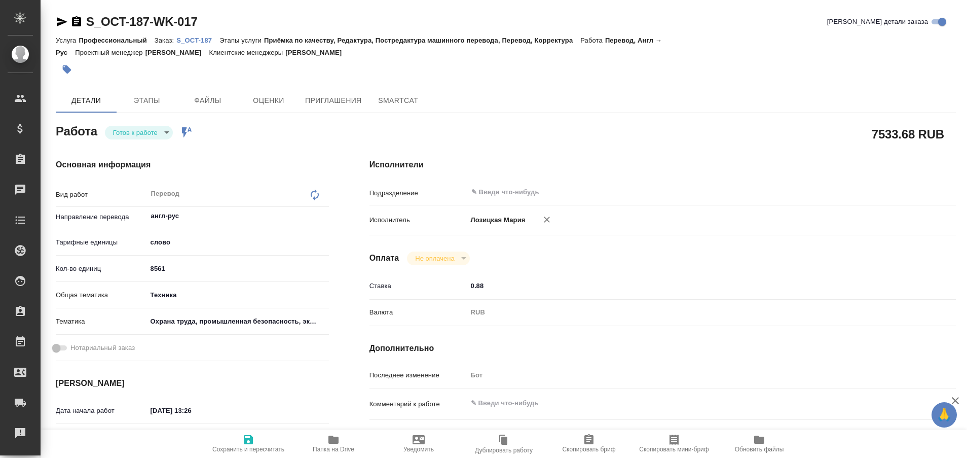
type textarea "x"
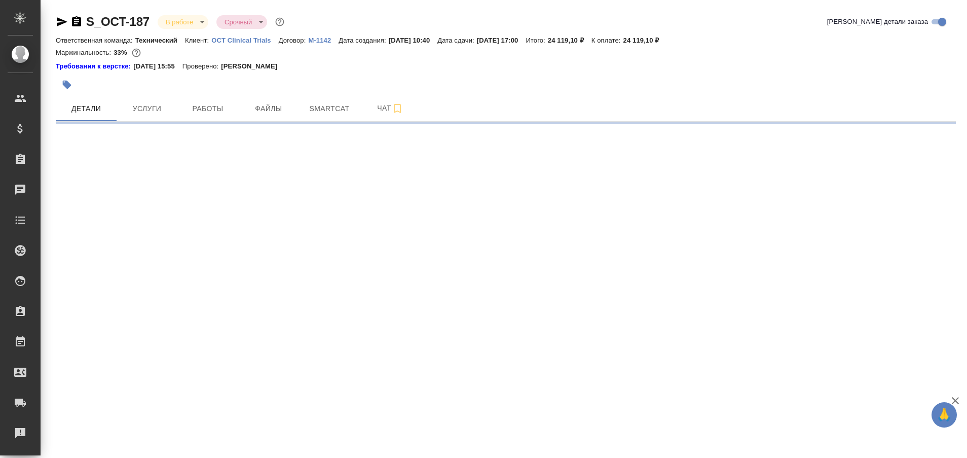
select select "RU"
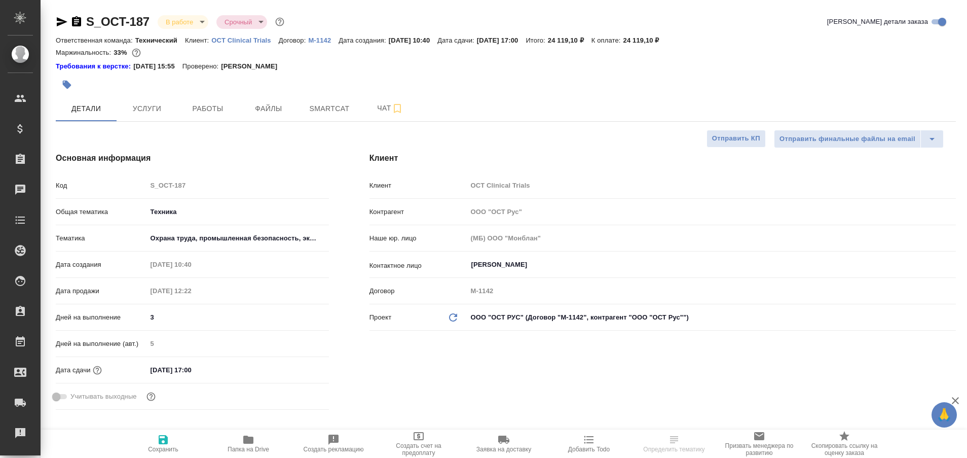
type textarea "x"
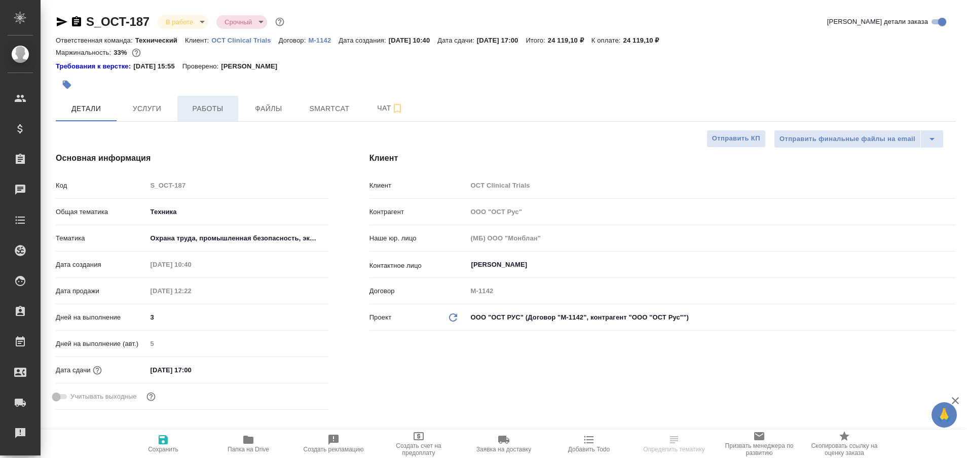
type textarea "x"
click at [202, 113] on span "Работы" at bounding box center [208, 108] width 49 height 13
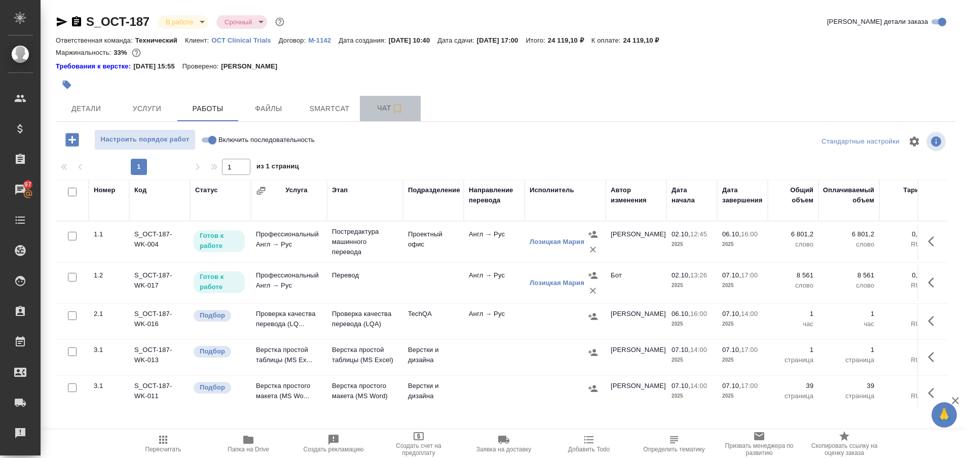
click at [382, 106] on span "Чат" at bounding box center [390, 108] width 49 height 13
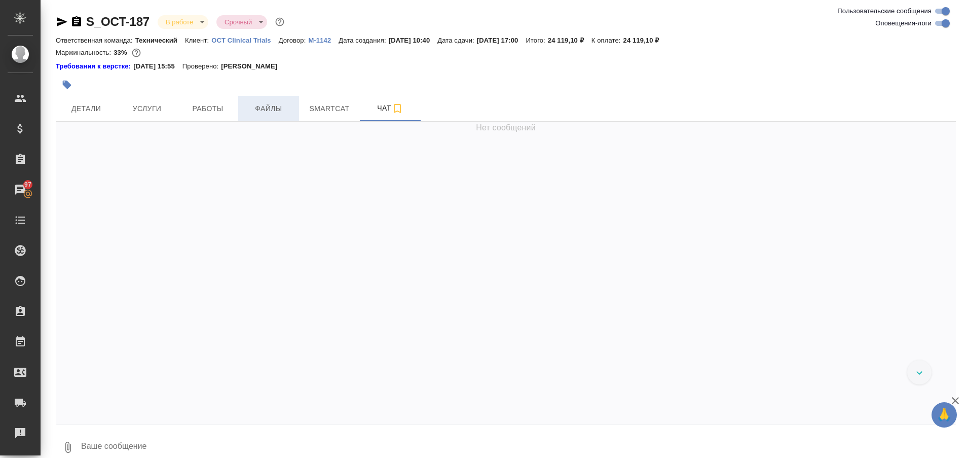
scroll to position [14614, 0]
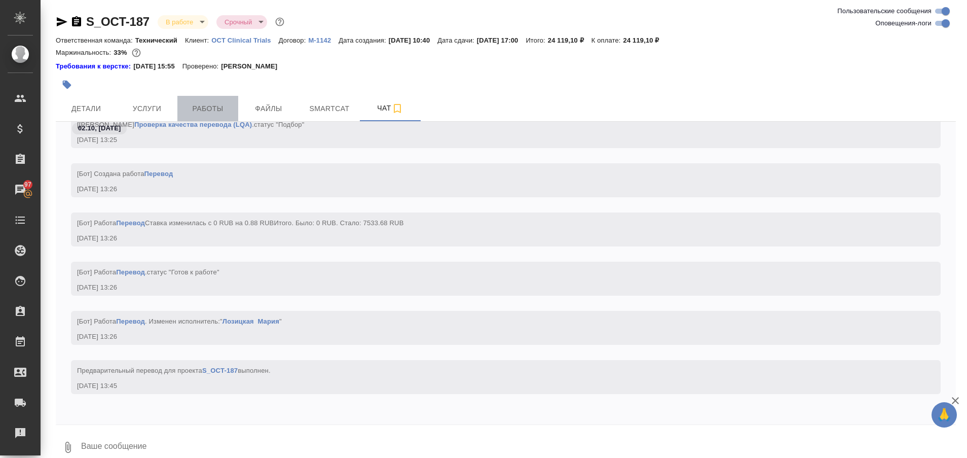
click at [213, 113] on span "Работы" at bounding box center [208, 108] width 49 height 13
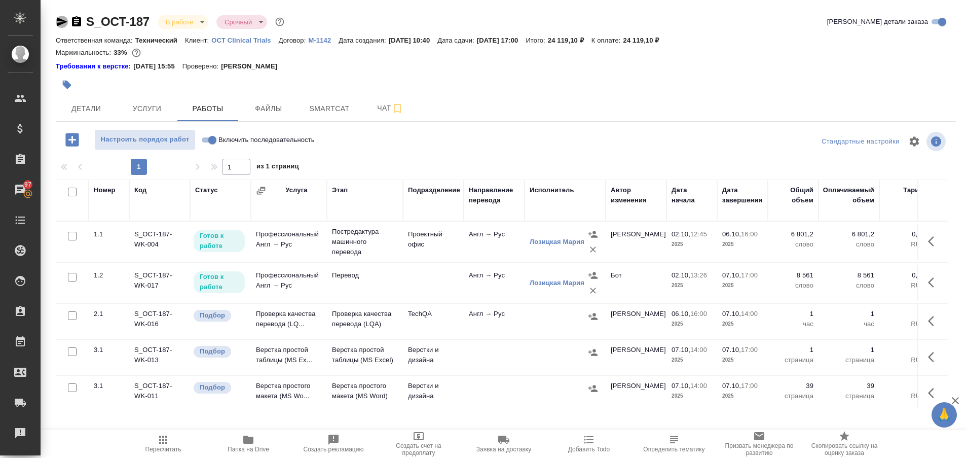
click at [60, 20] on icon "button" at bounding box center [62, 21] width 11 height 9
